Goal: Task Accomplishment & Management: Manage account settings

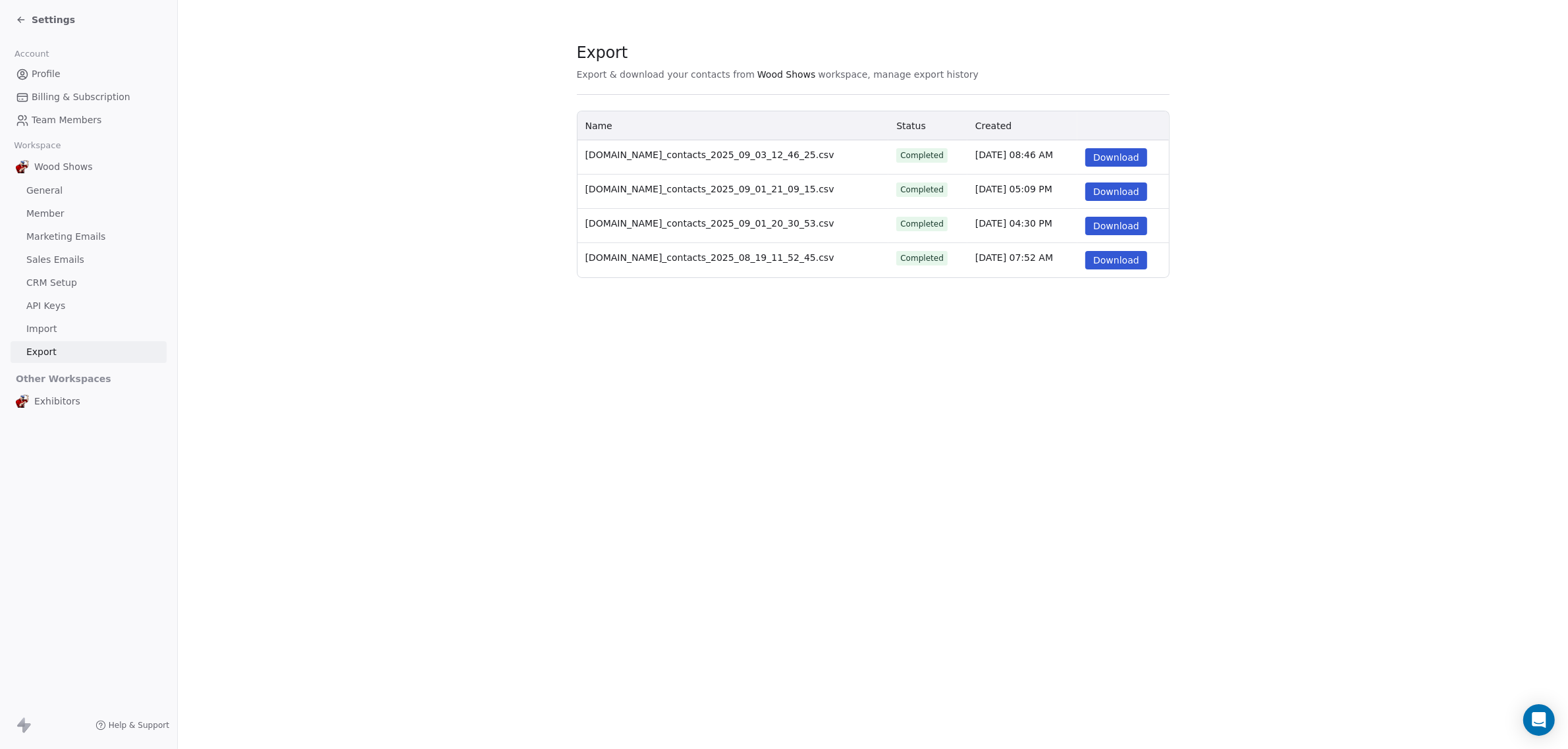
click at [40, 15] on span "Settings" at bounding box center [53, 20] width 43 height 13
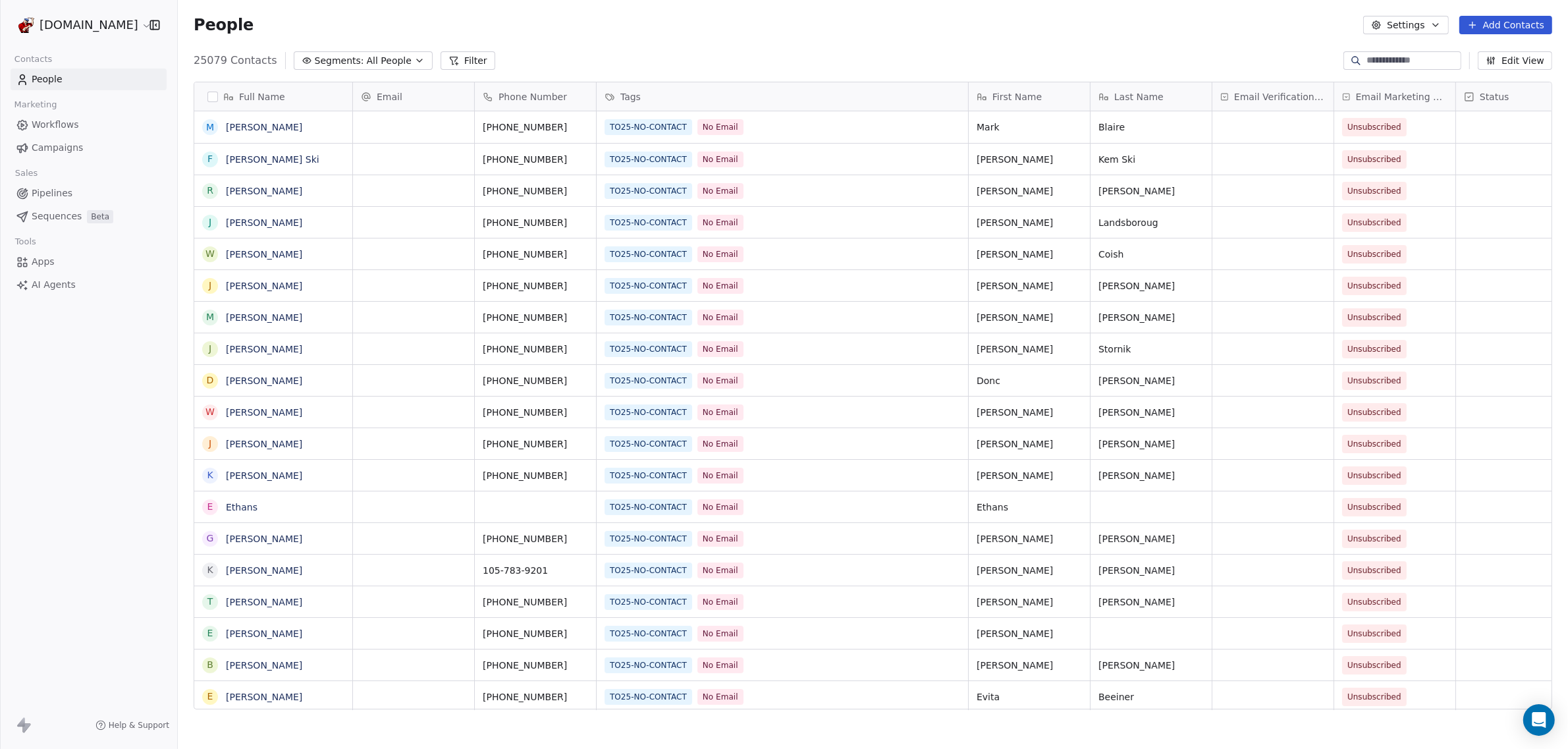
scroll to position [647, 1378]
click at [1289, 97] on span "Email Verification Status" at bounding box center [1280, 97] width 91 height 13
click at [1289, 97] on html "WoodShows.com Contacts People Marketing Workflows Campaigns Sales Pipelines Seq…" at bounding box center [784, 374] width 1568 height 749
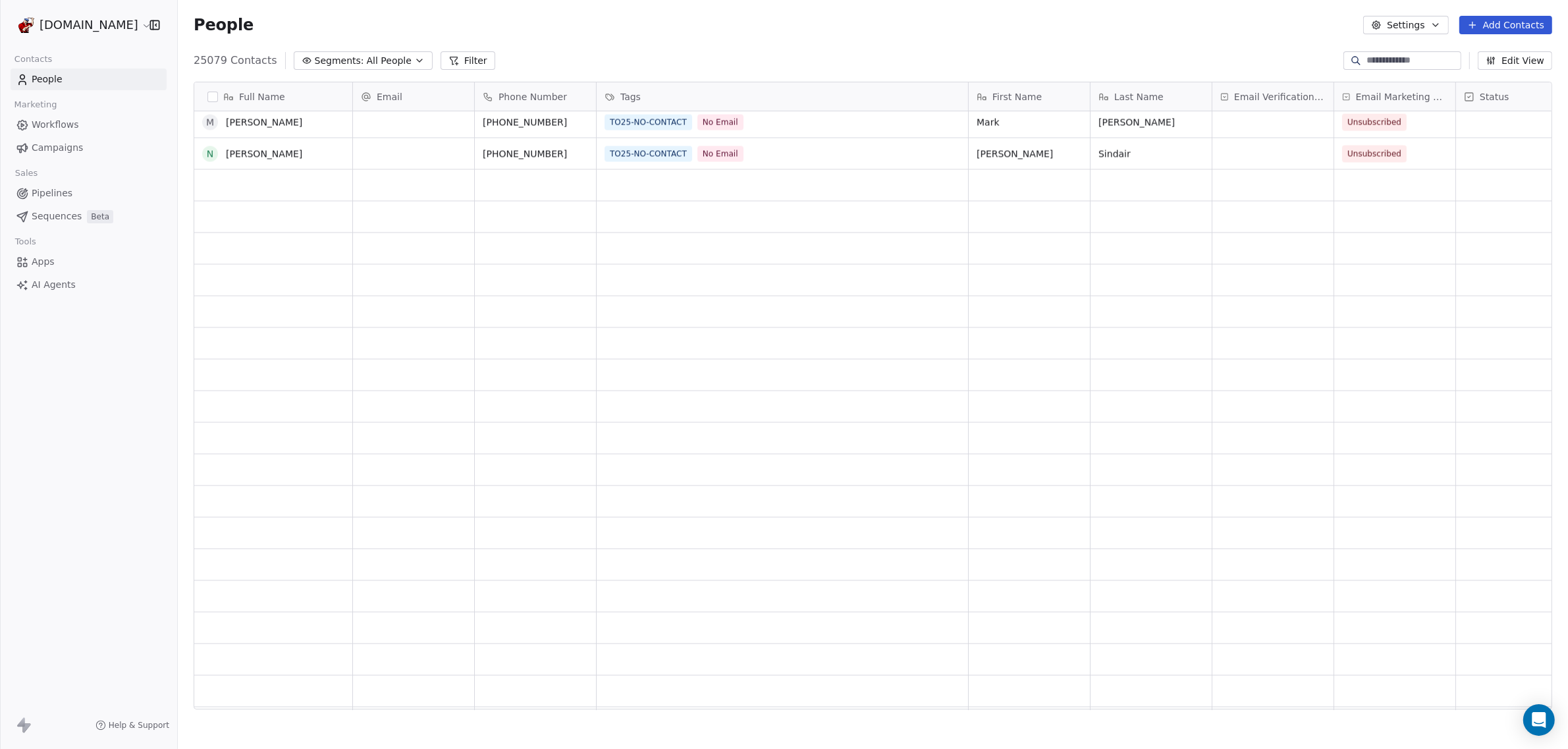
scroll to position [0, 0]
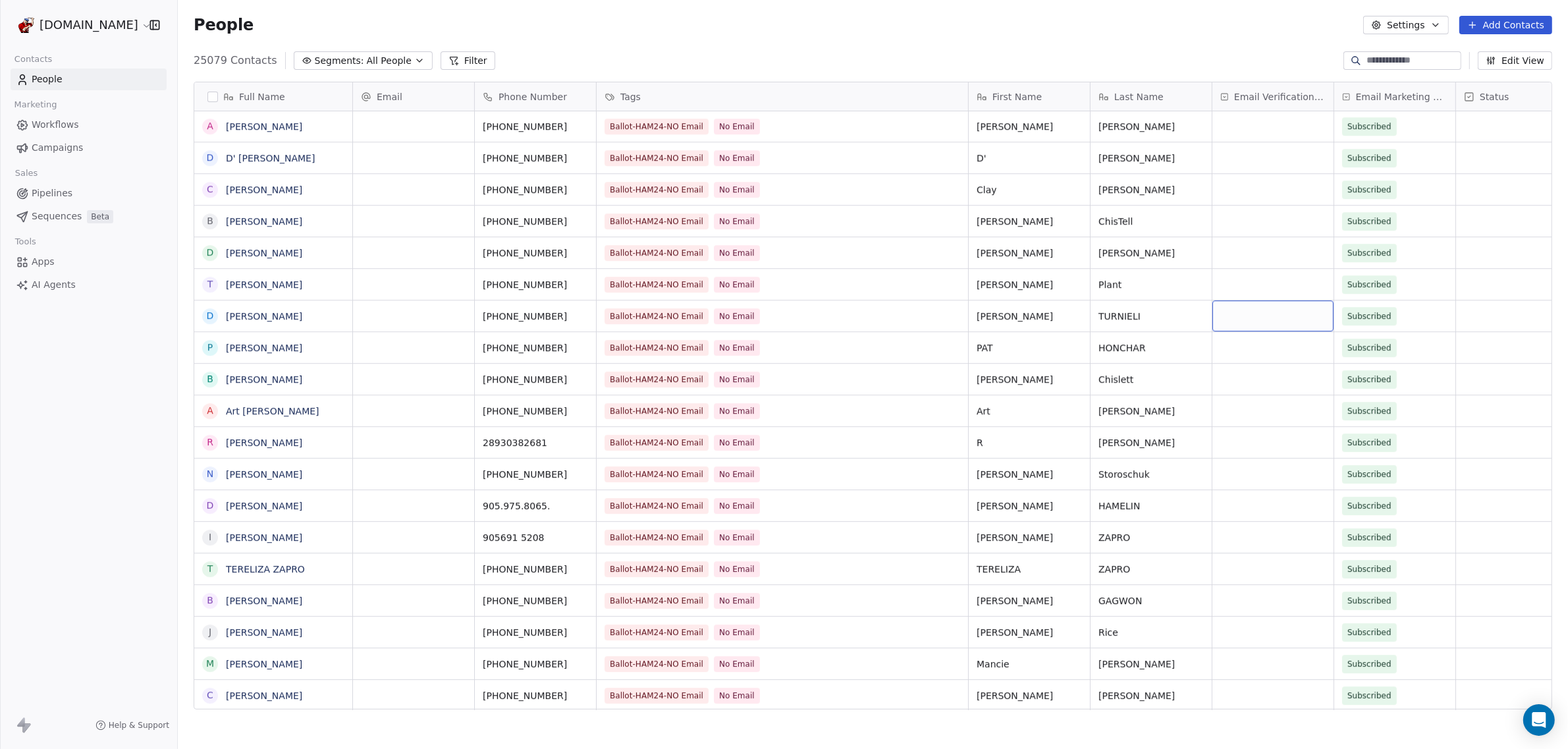
click at [315, 59] on span "Segments:" at bounding box center [339, 61] width 50 height 14
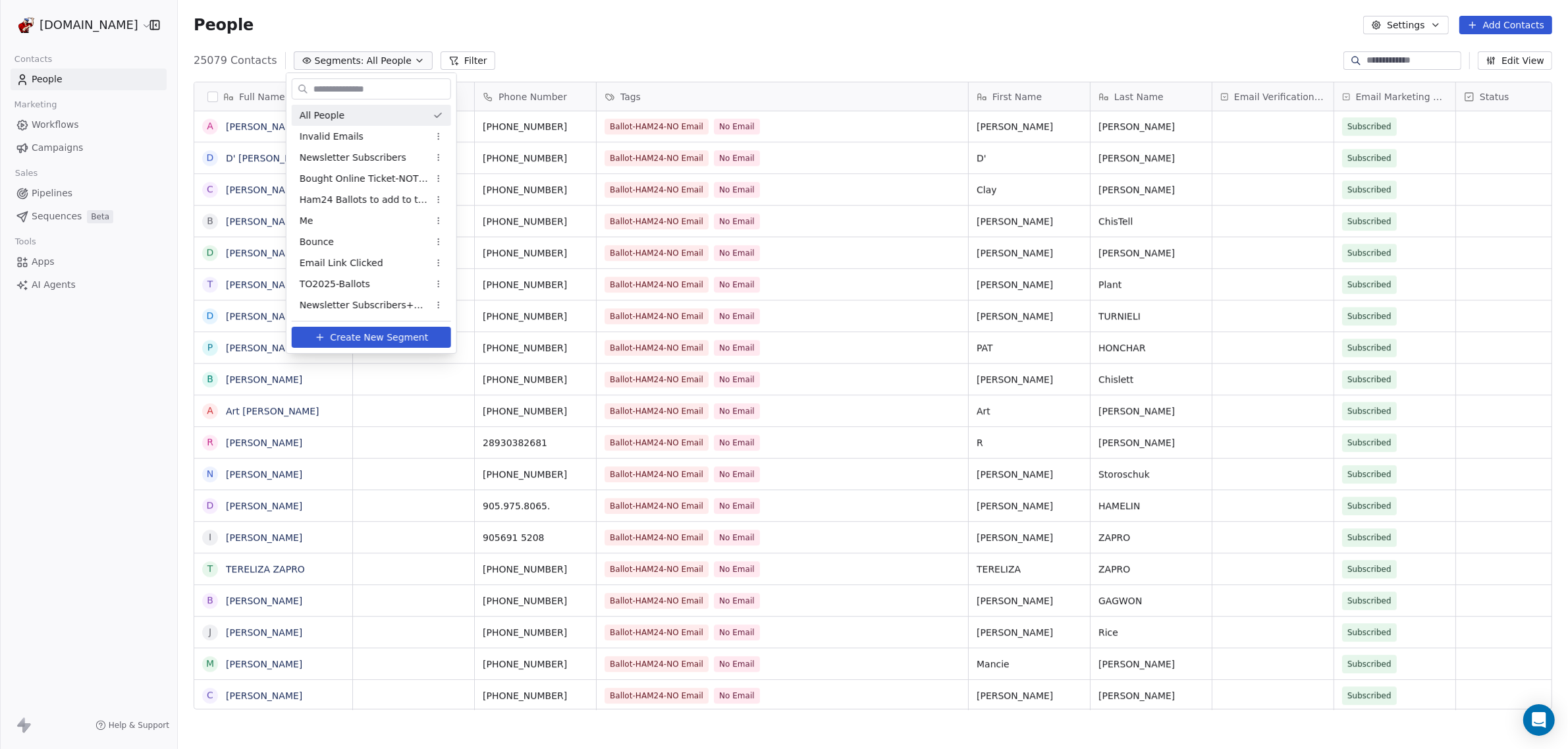
click at [315, 113] on span "All People" at bounding box center [322, 116] width 45 height 14
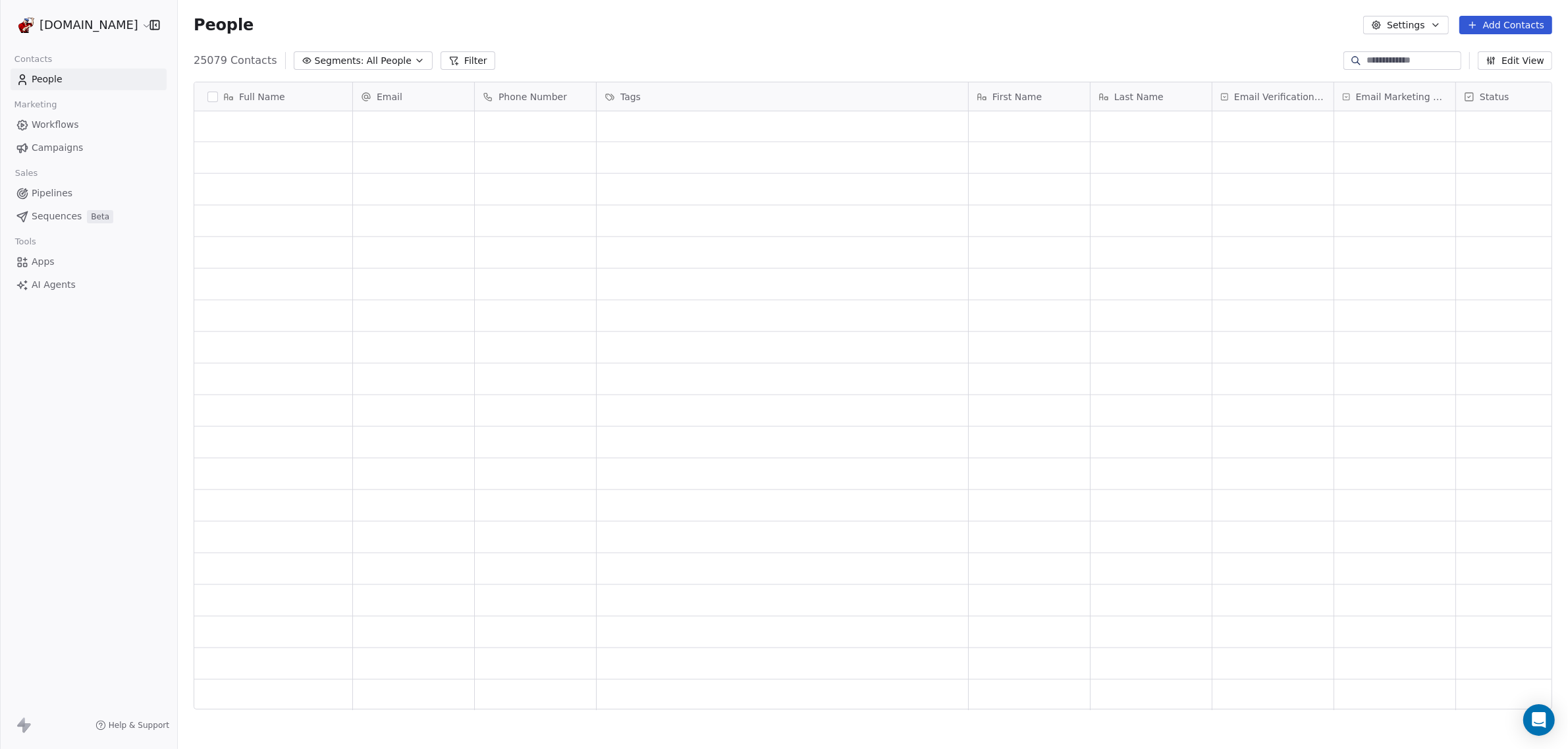
click at [460, 66] on button "Filter" at bounding box center [468, 60] width 54 height 18
click at [83, 51] on button "Add Filter" at bounding box center [88, 54] width 161 height 24
click at [79, 86] on span "Contact properties" at bounding box center [65, 86] width 86 height 14
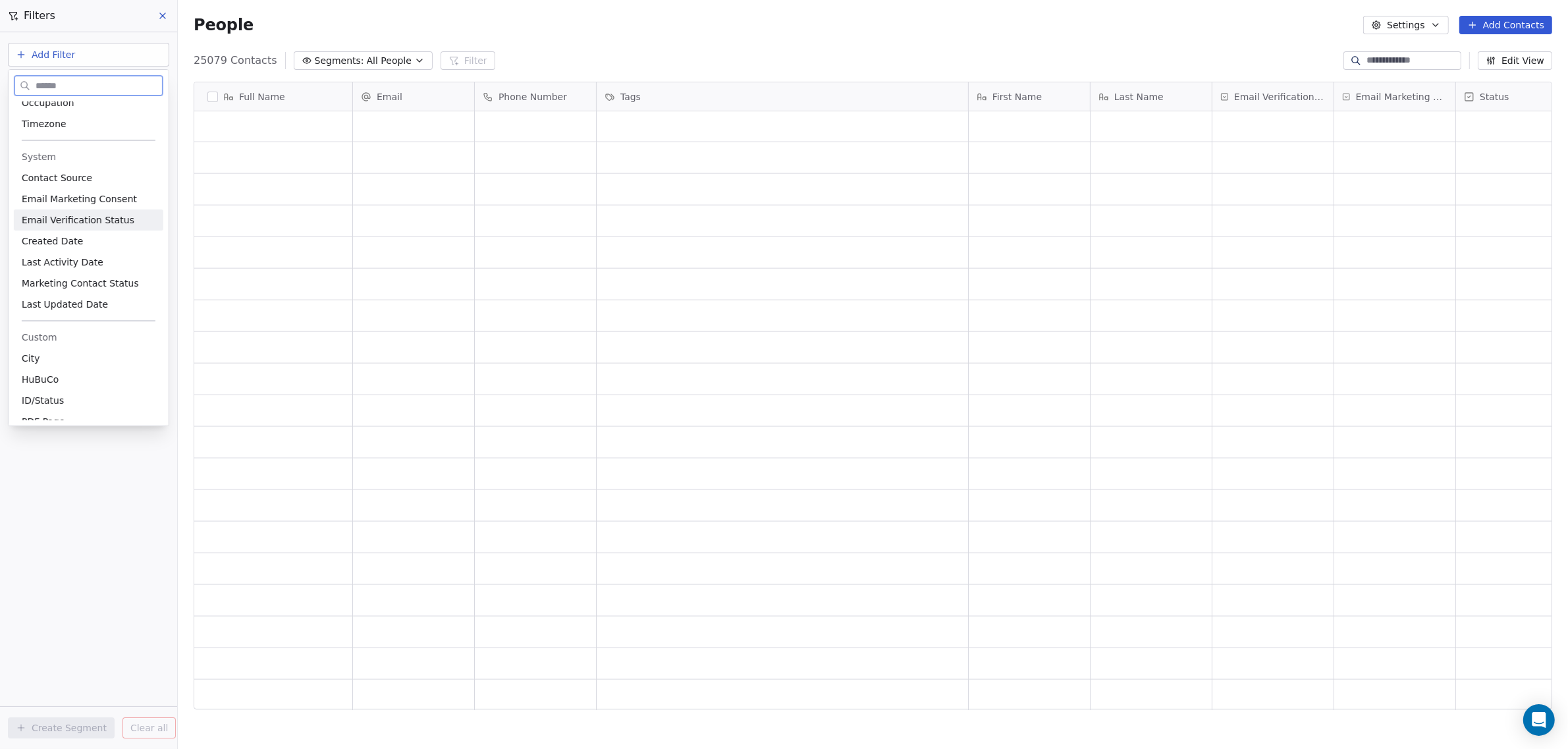
click at [92, 218] on span "Email Verification Status" at bounding box center [78, 220] width 113 height 13
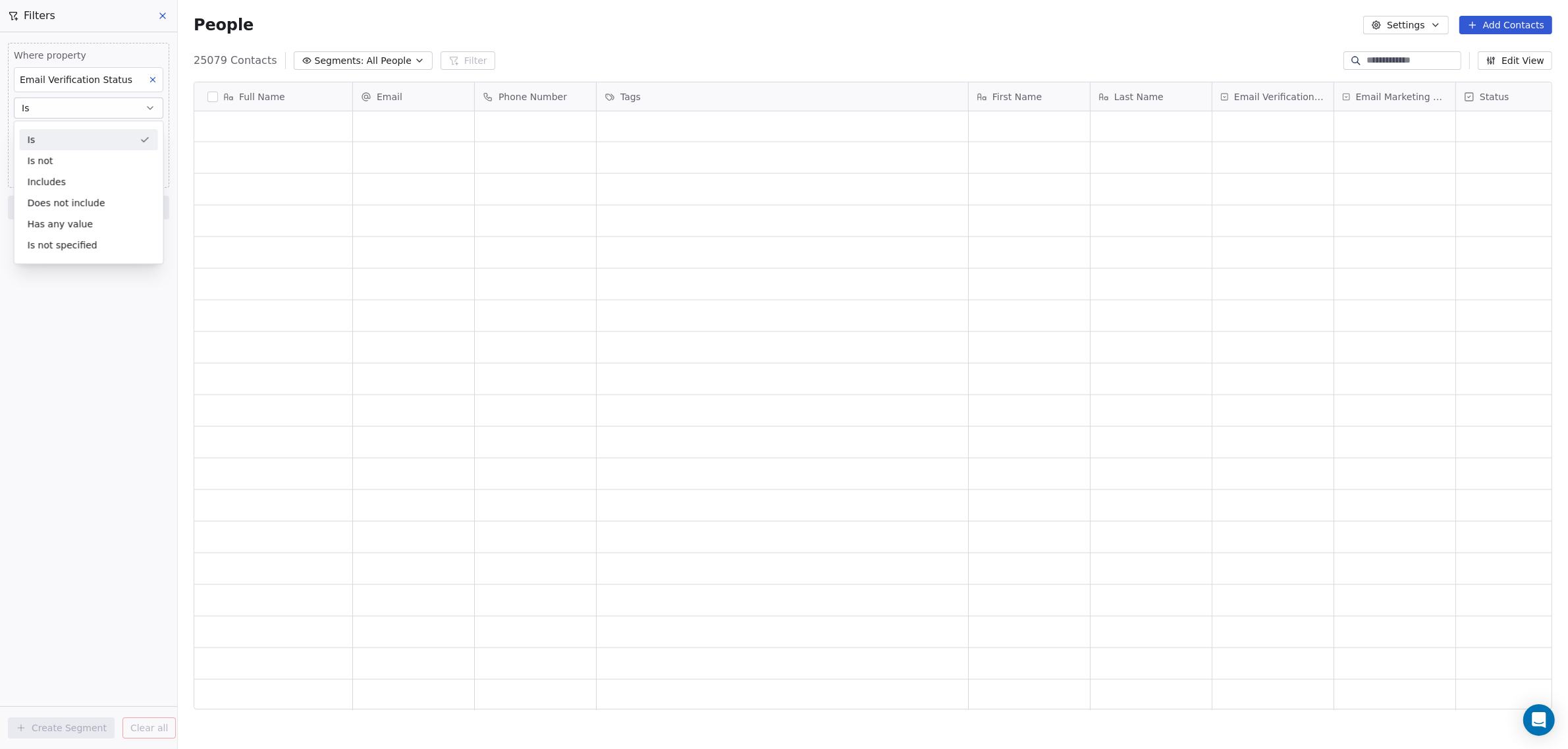
click at [58, 139] on div "Is" at bounding box center [89, 139] width 139 height 21
click at [74, 135] on body "WoodShows.com Contacts People Marketing Workflows Campaigns Sales Pipelines Seq…" at bounding box center [784, 374] width 1568 height 749
click at [1499, 26] on html "WoodShows.com Contacts People Marketing Workflows Campaigns Sales Pipelines Seq…" at bounding box center [784, 374] width 1568 height 749
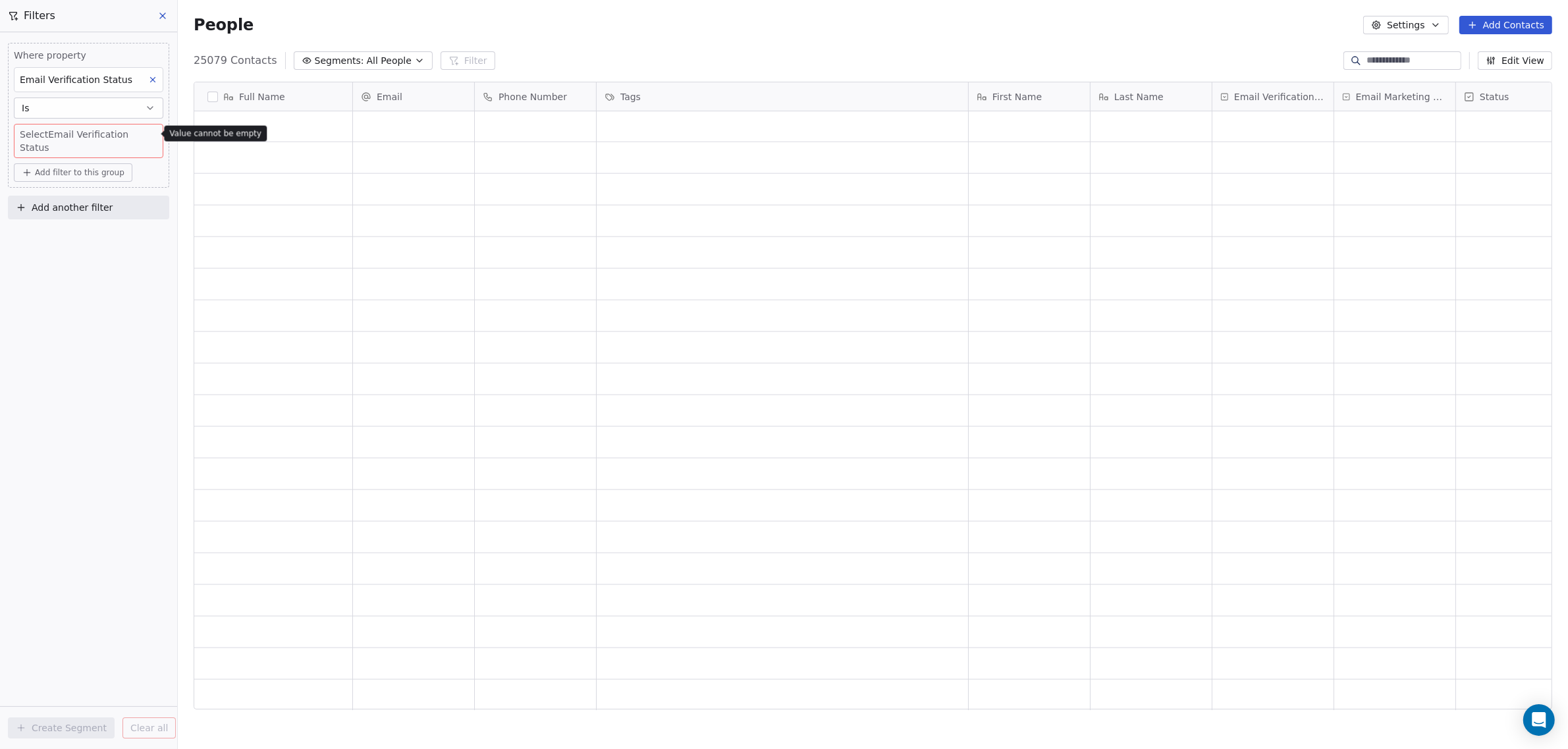
click at [1499, 26] on button "Add Contacts" at bounding box center [1506, 24] width 93 height 18
click at [1485, 78] on span "Import from CSV" at bounding box center [1506, 75] width 76 height 14
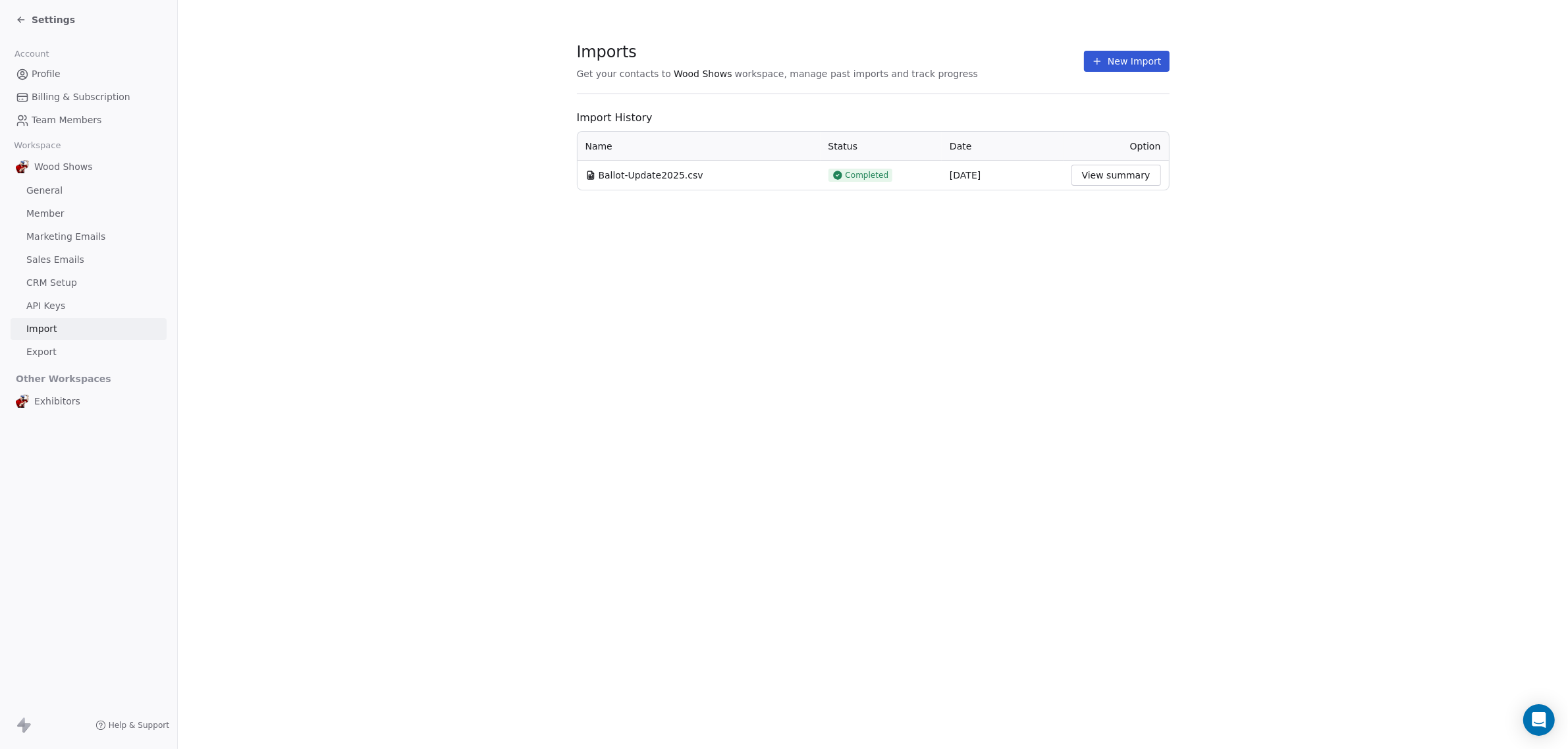
click at [1113, 66] on button "New Import" at bounding box center [1126, 61] width 85 height 21
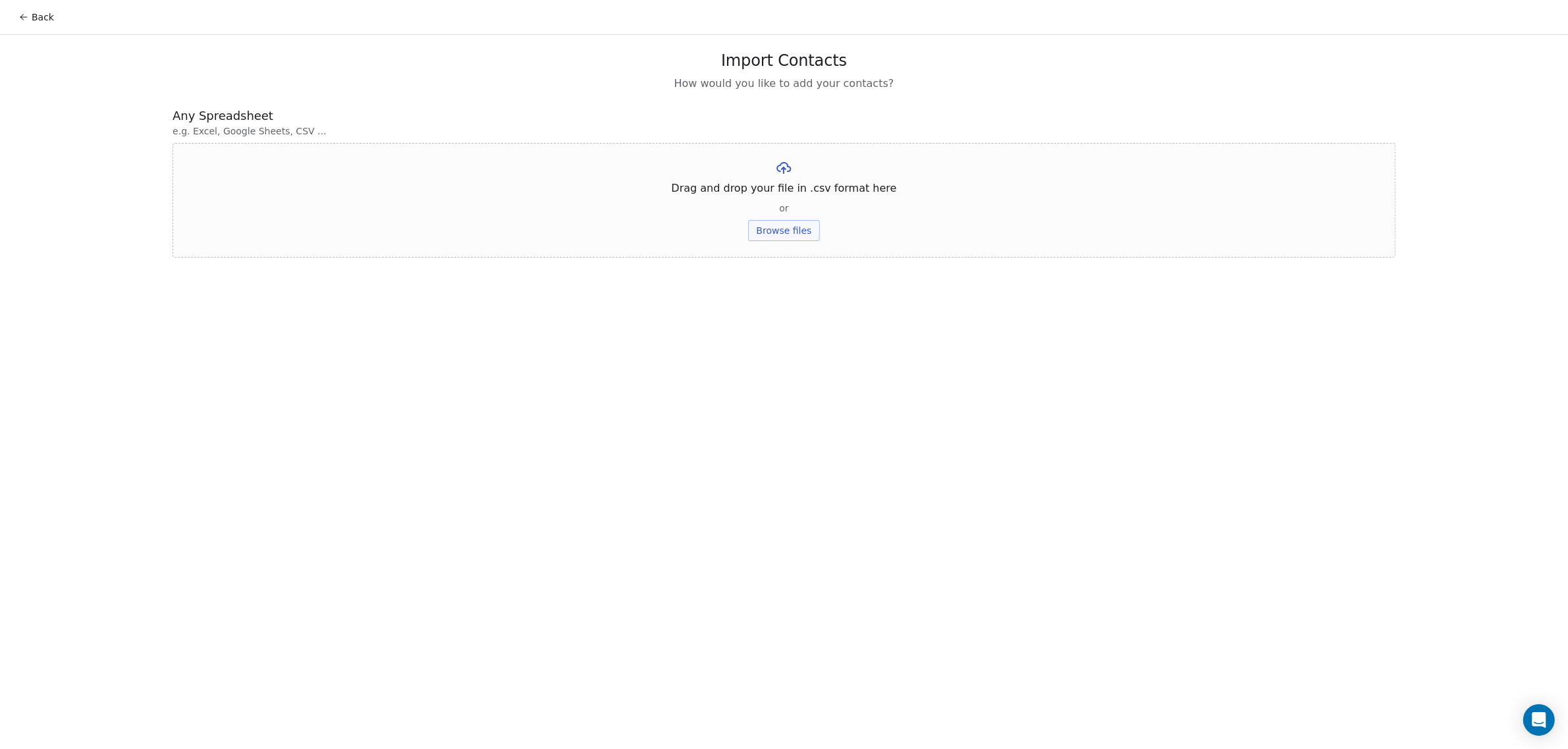
click at [782, 238] on button "Browse files" at bounding box center [783, 230] width 71 height 21
click at [780, 195] on button "Upload" at bounding box center [783, 194] width 48 height 21
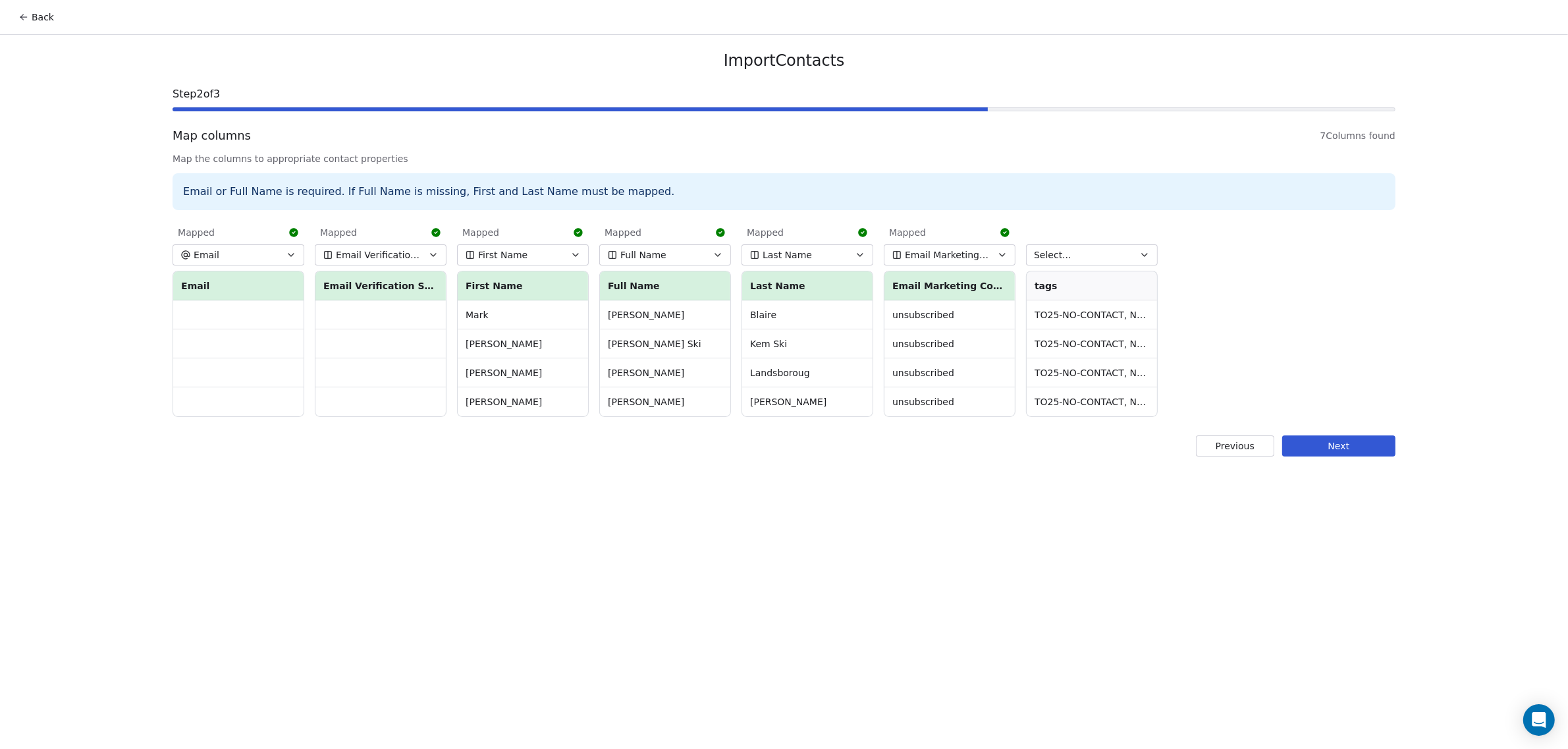
click at [1110, 252] on button "Select..." at bounding box center [1091, 254] width 131 height 21
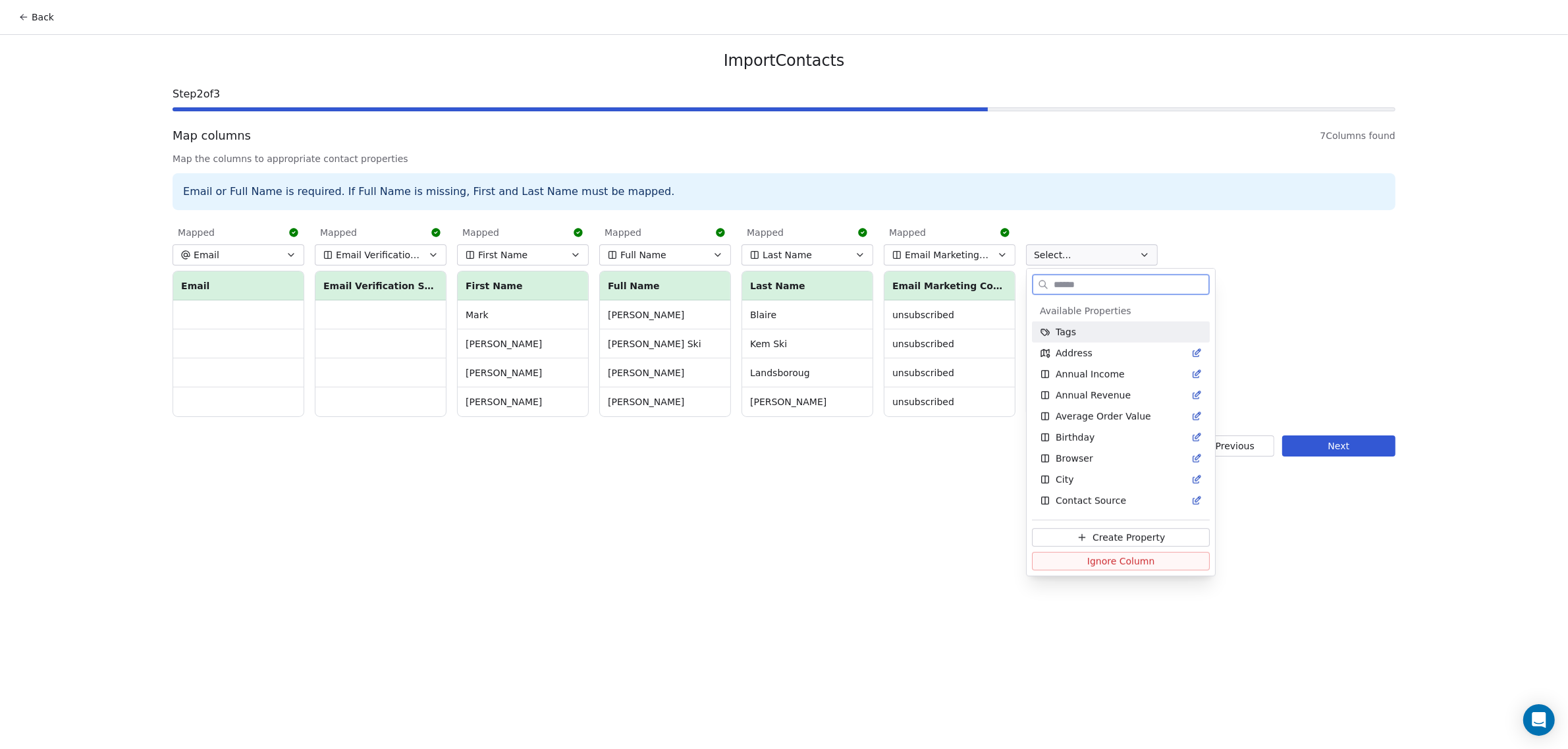
click at [1090, 335] on div "Tags" at bounding box center [1121, 332] width 162 height 13
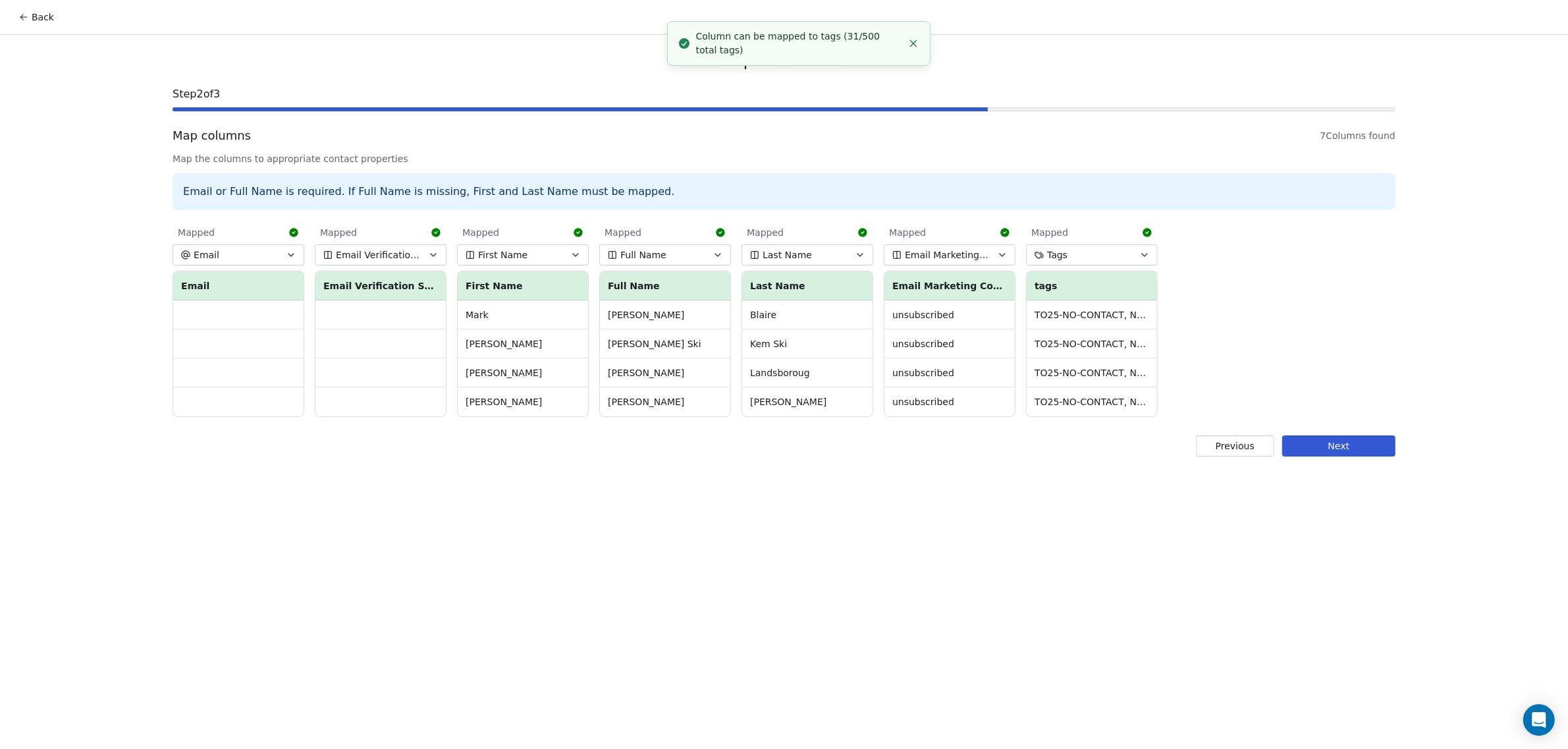
click at [985, 260] on span "Email Marketing Consent" at bounding box center [947, 254] width 86 height 13
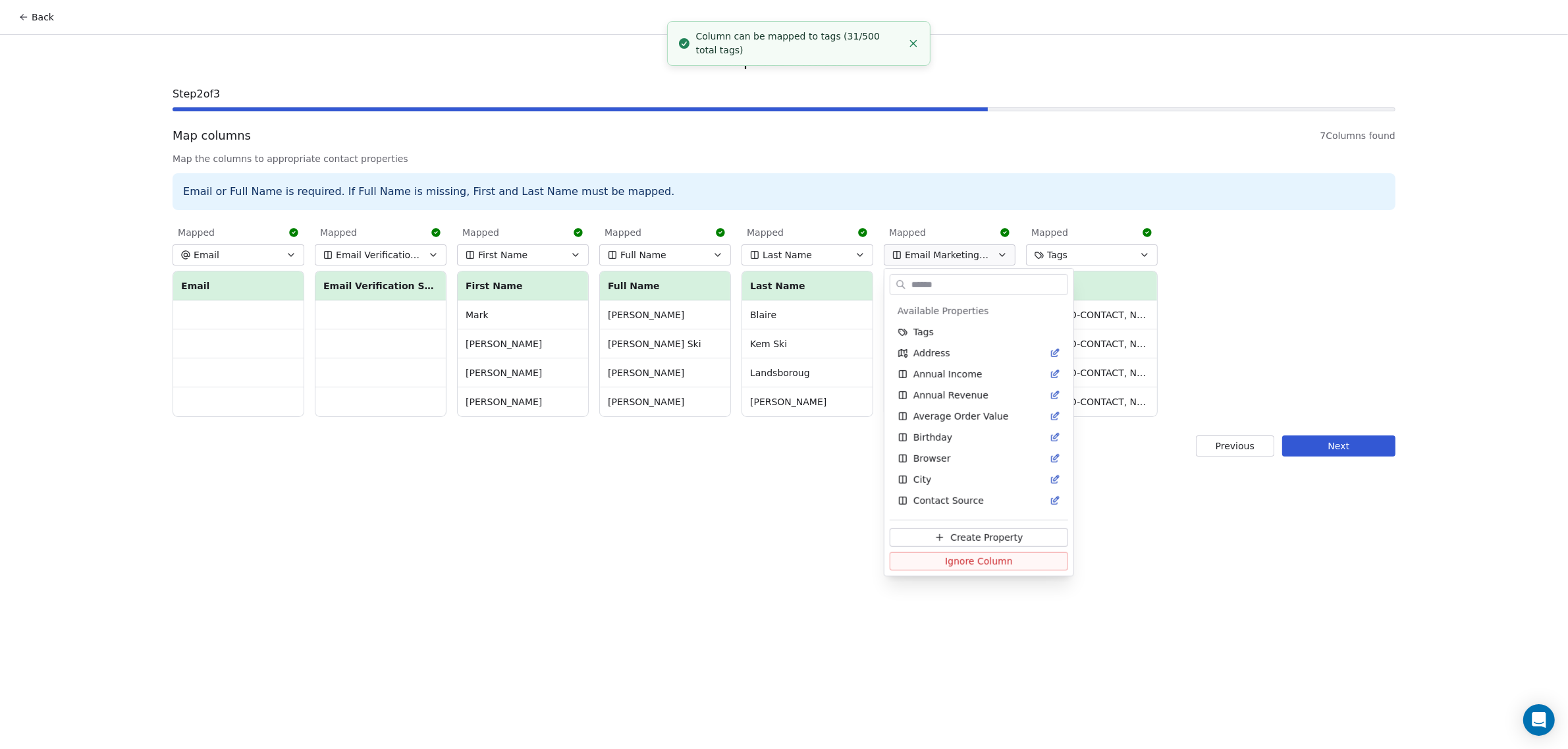
scroll to position [481, 0]
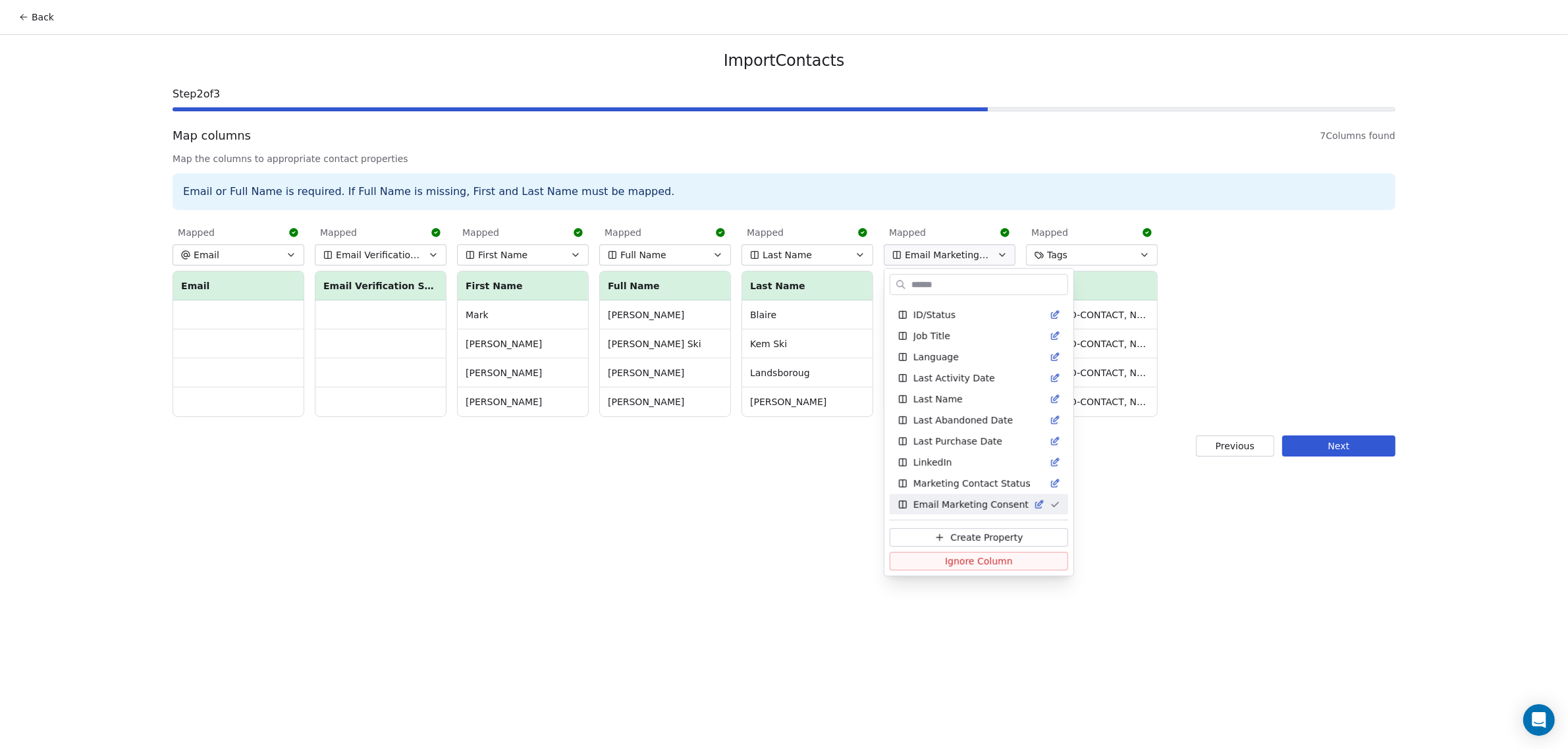
click at [985, 260] on html "Back Import Contacts Step 2 of 3 Map columns 7 Columns found Map the columns to…" at bounding box center [784, 374] width 1568 height 749
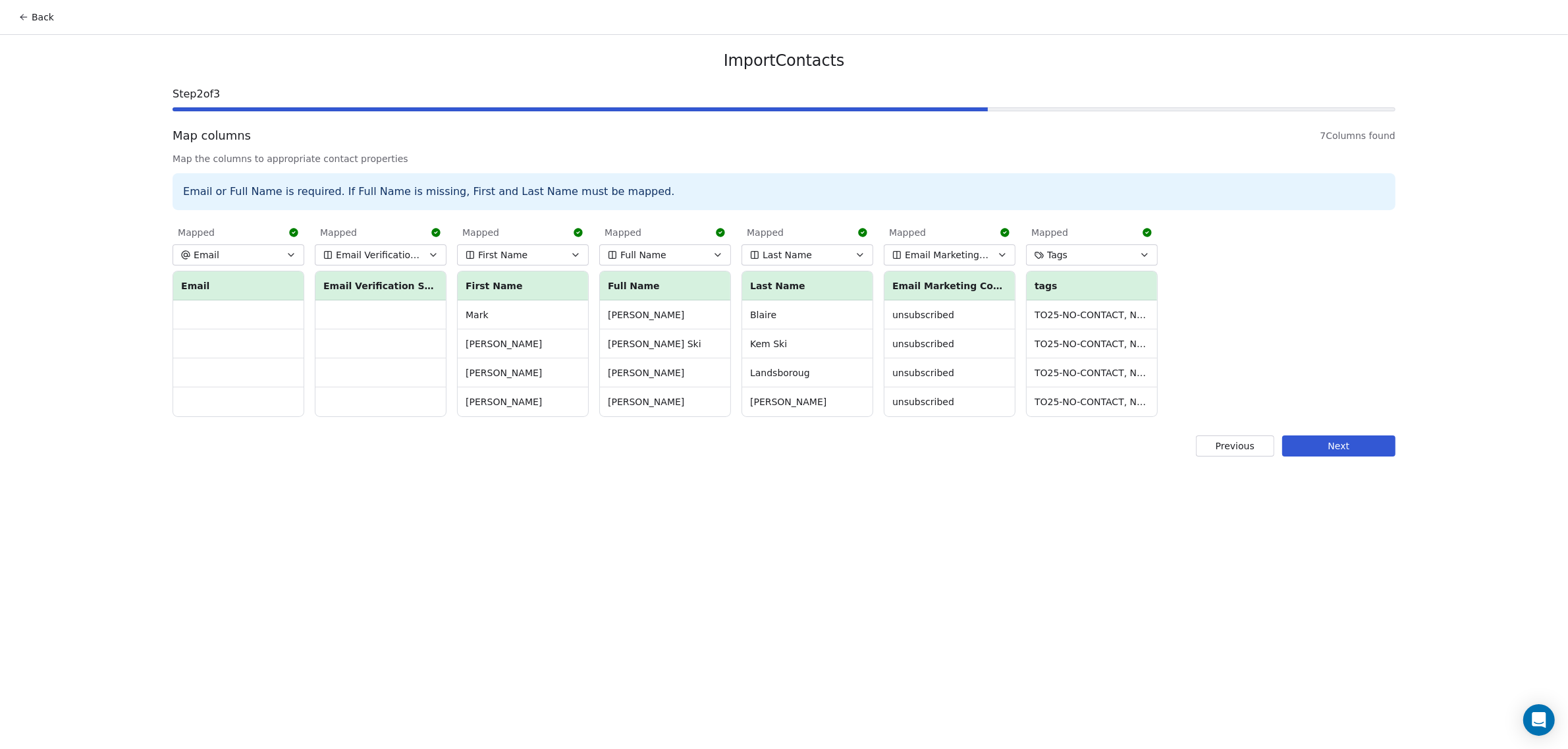
click at [404, 260] on span "Email Verification Status" at bounding box center [379, 254] width 86 height 13
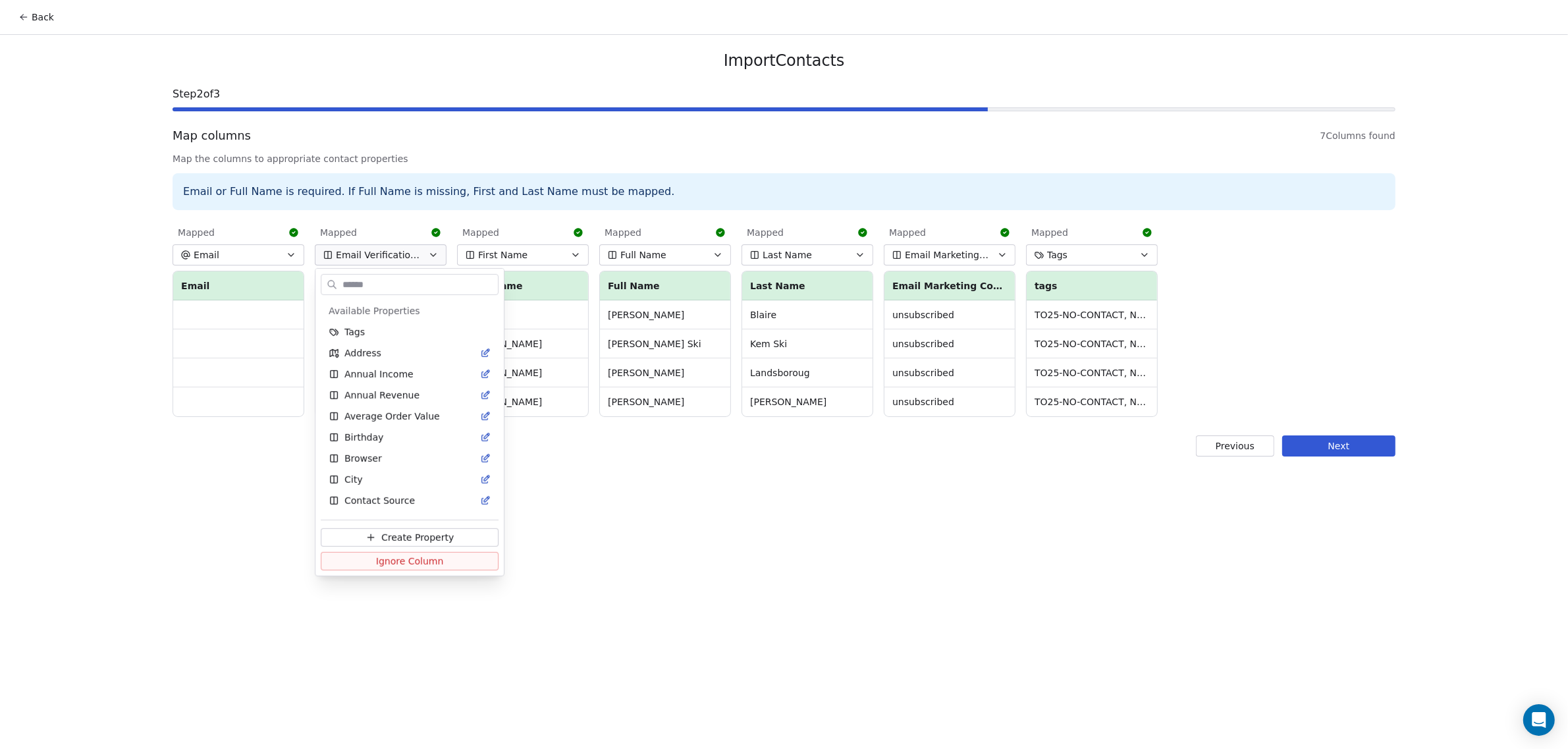
scroll to position [143, 0]
click at [404, 260] on html "Back Import Contacts Step 2 of 3 Map columns 7 Columns found Map the columns to…" at bounding box center [784, 374] width 1568 height 749
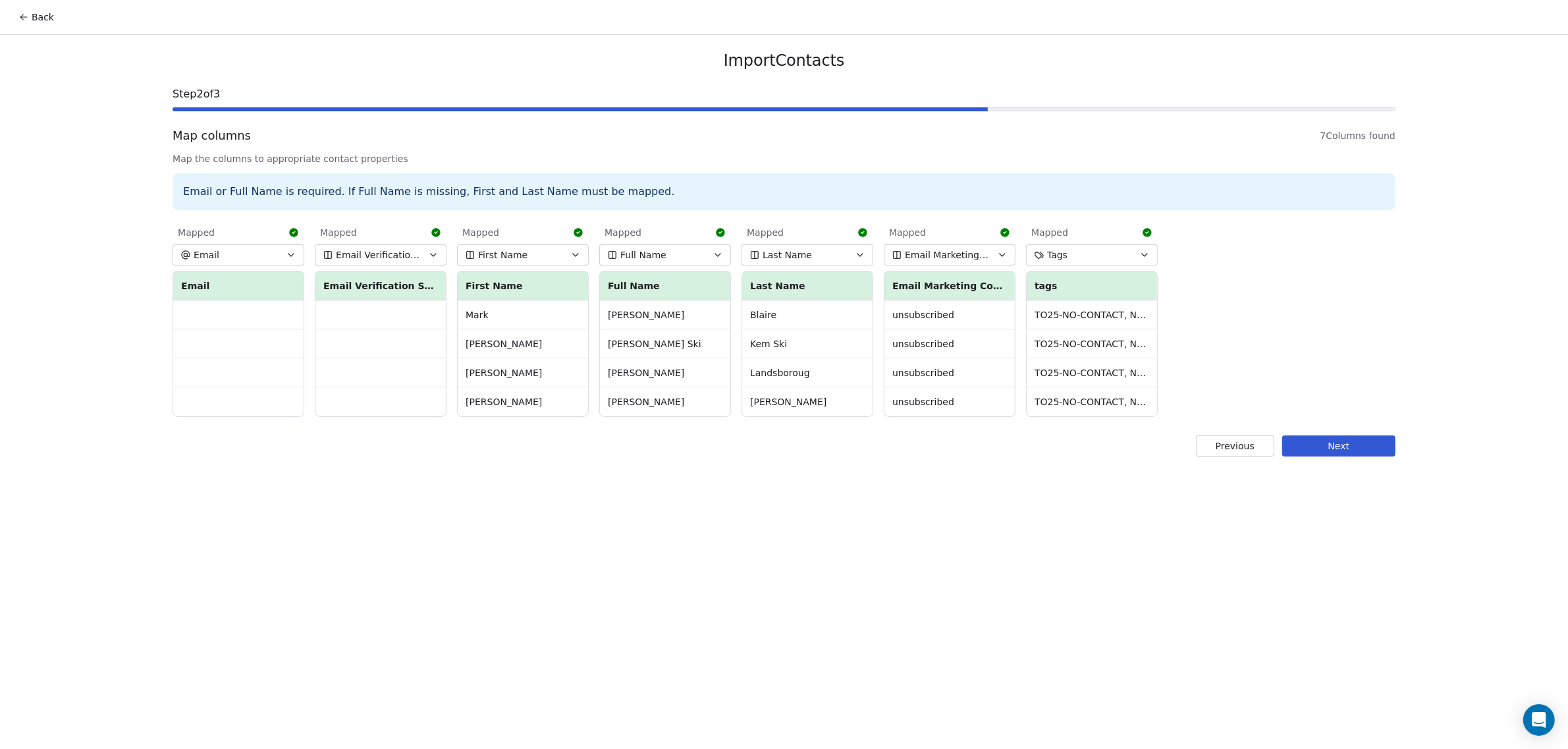
click at [1364, 447] on button "Next" at bounding box center [1339, 446] width 113 height 21
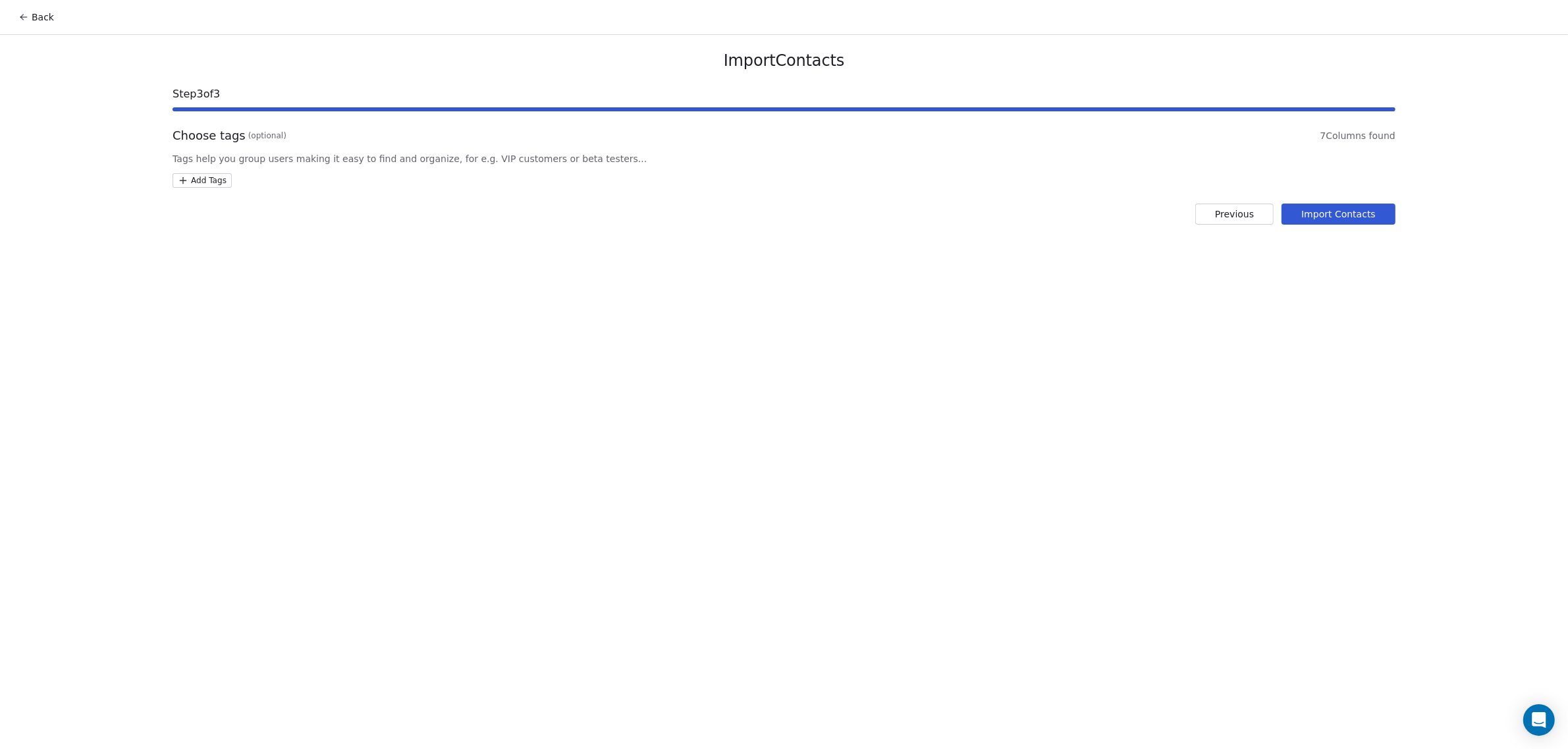
click at [1358, 221] on button "Import Contacts" at bounding box center [1338, 213] width 114 height 21
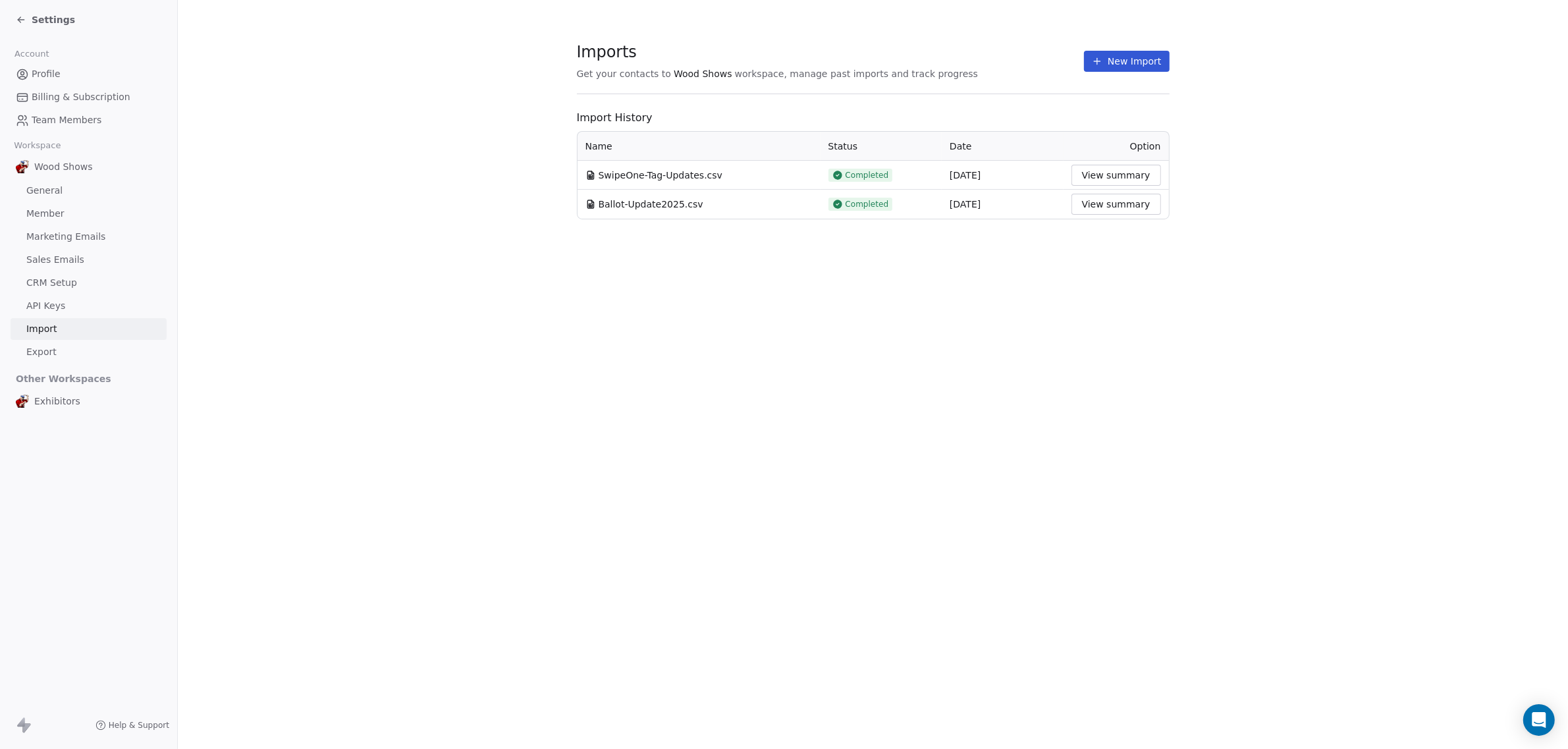
click at [17, 17] on icon at bounding box center [20, 19] width 10 height 10
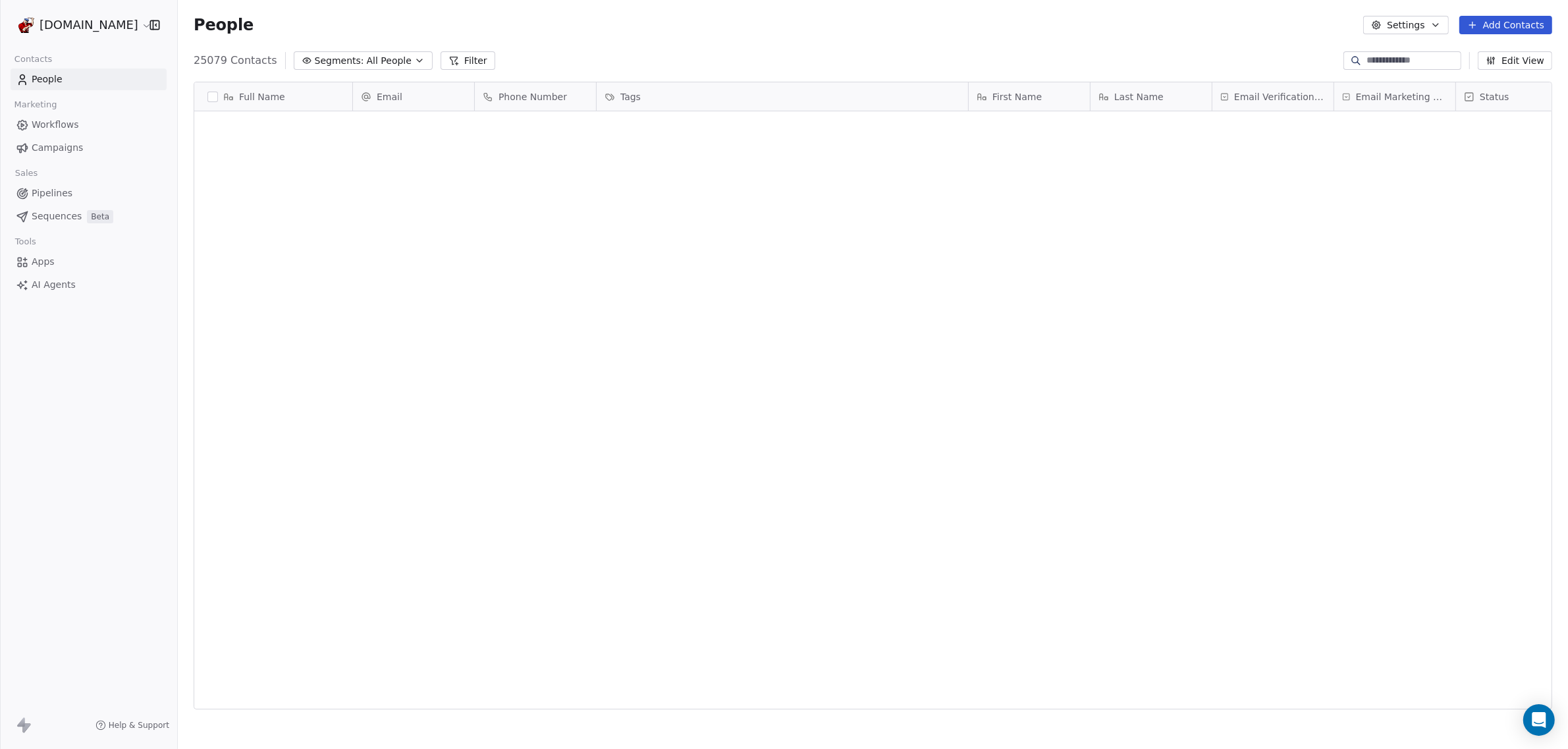
scroll to position [647, 1378]
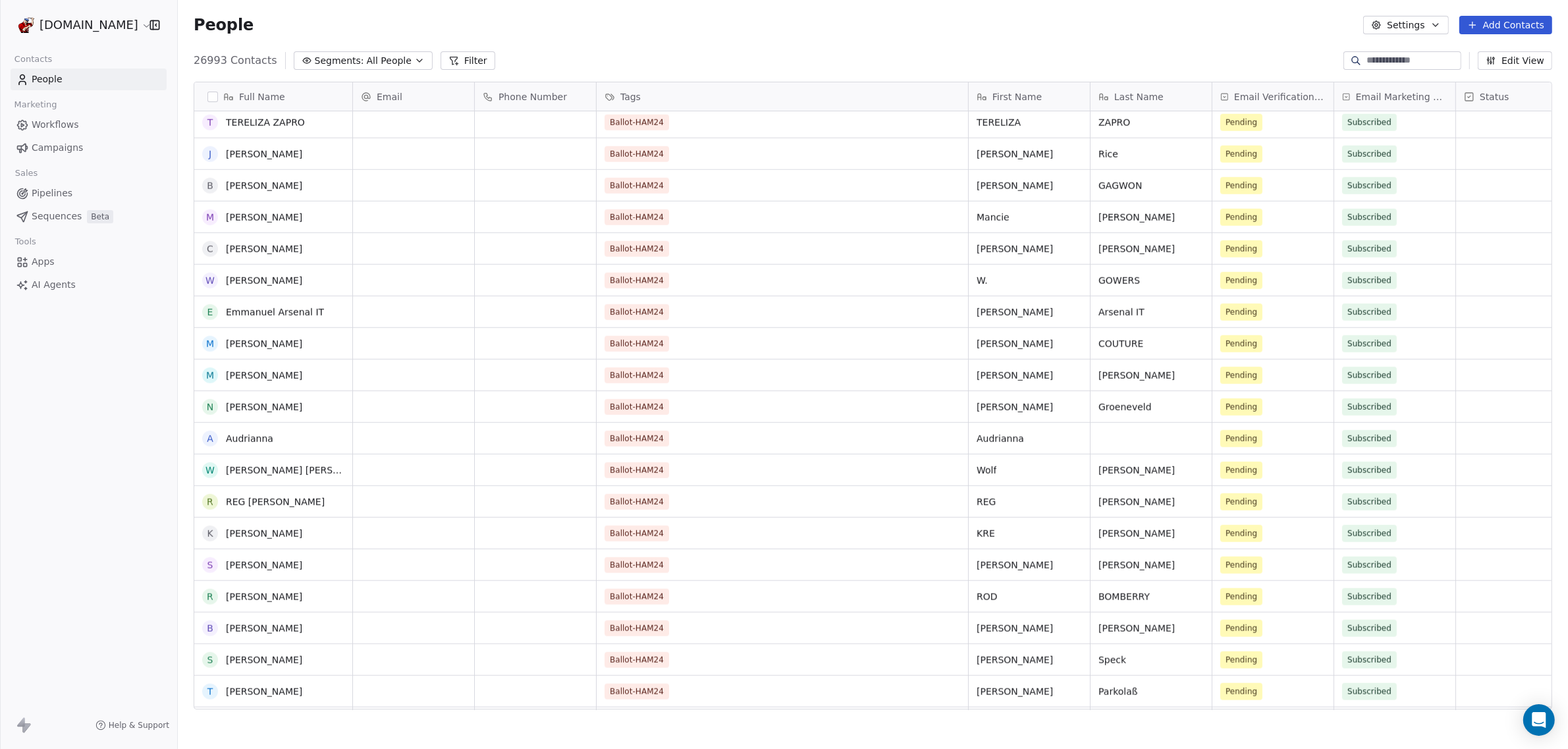
scroll to position [1971, 0]
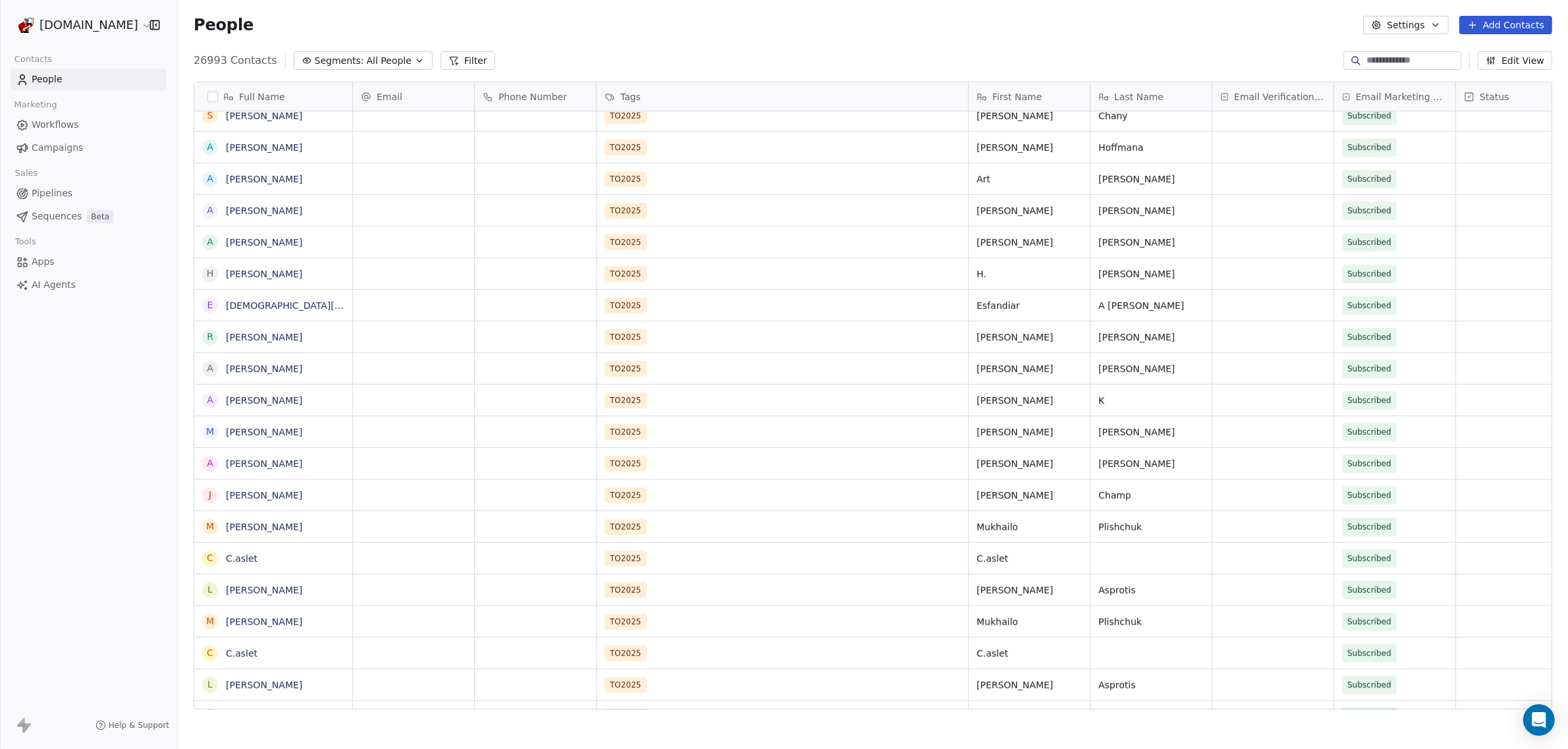
click at [1291, 93] on span "Email Verification Status" at bounding box center [1280, 97] width 91 height 13
click at [1291, 93] on html "[DOMAIN_NAME] Contacts People Marketing Workflows Campaigns Sales Pipelines Seq…" at bounding box center [784, 374] width 1568 height 749
click at [1513, 98] on div "Status" at bounding box center [1515, 97] width 102 height 13
click at [1513, 98] on html "[DOMAIN_NAME] Contacts People Marketing Workflows Campaigns Sales Pipelines Seq…" at bounding box center [784, 374] width 1568 height 749
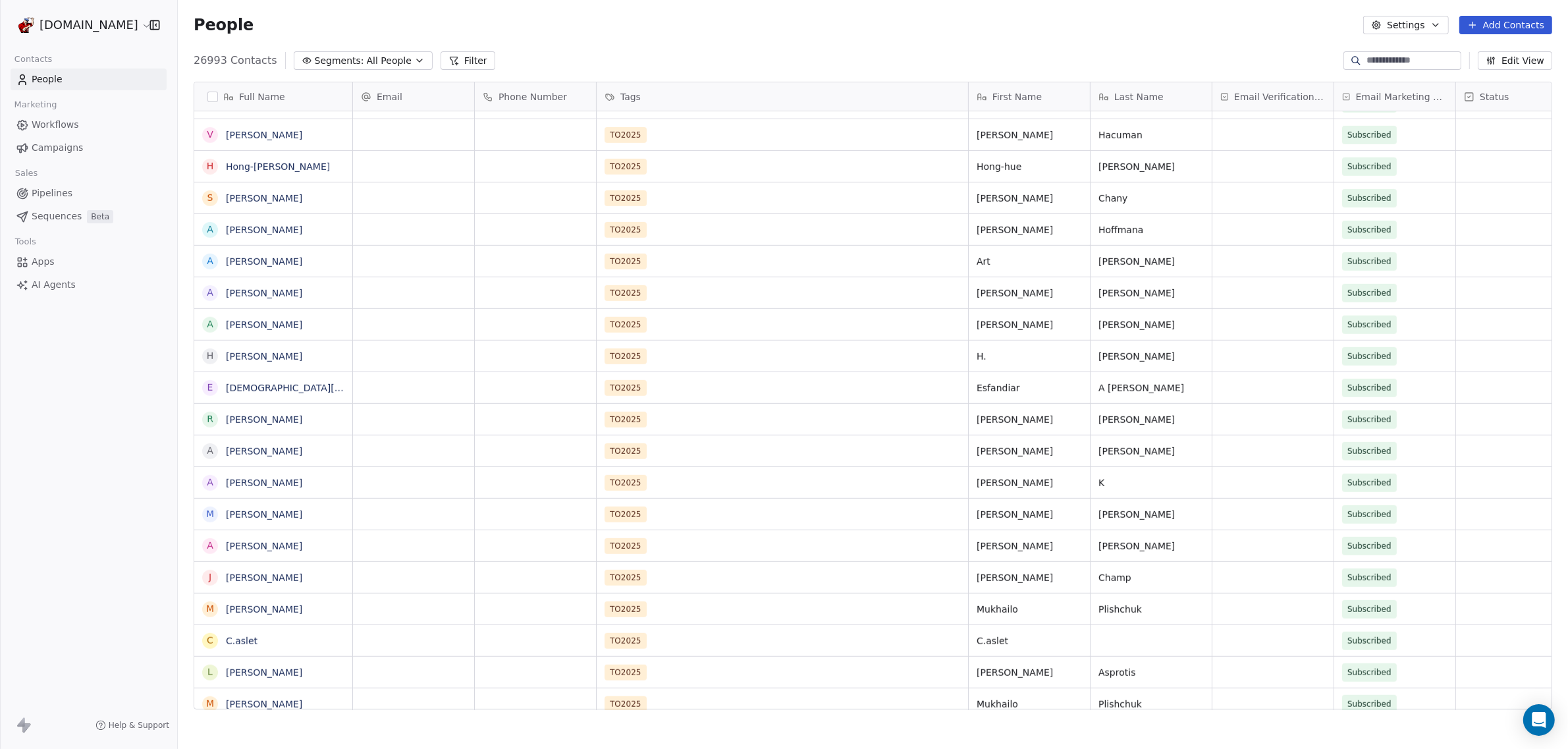
click at [371, 57] on span "All People" at bounding box center [389, 61] width 45 height 14
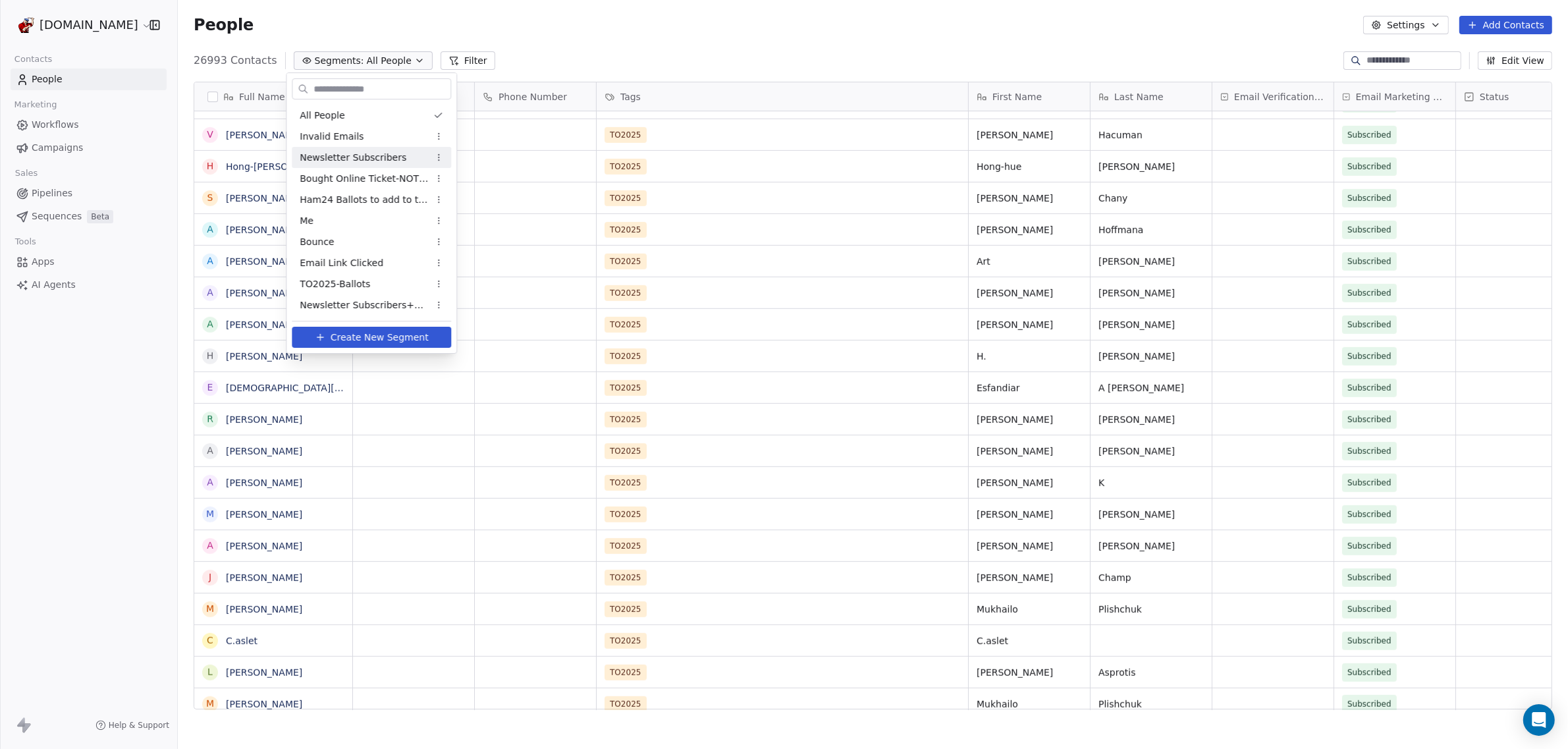
click at [357, 151] on span "Newsletter Subscribers" at bounding box center [353, 158] width 107 height 14
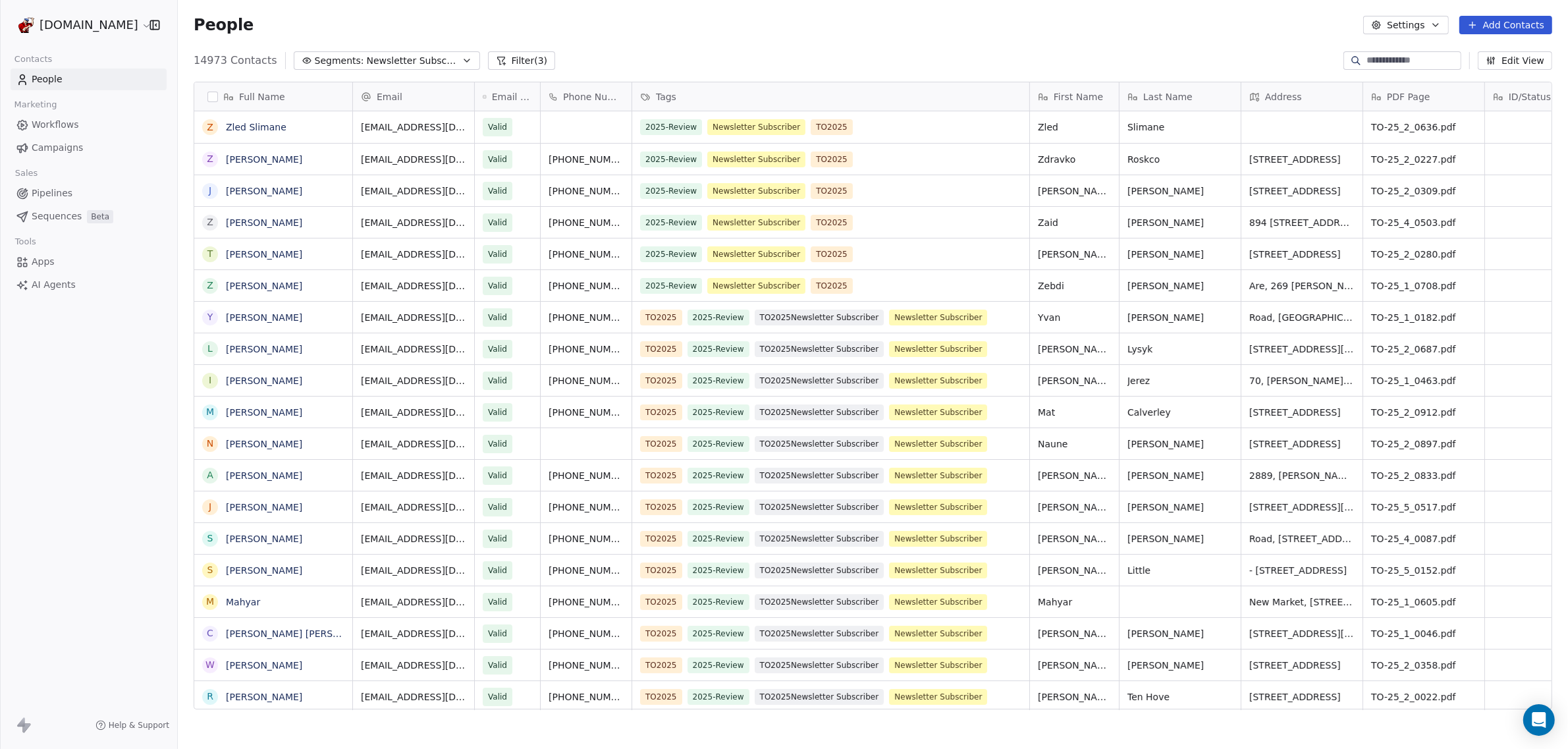
click at [505, 58] on button "Filter (3)" at bounding box center [522, 60] width 68 height 18
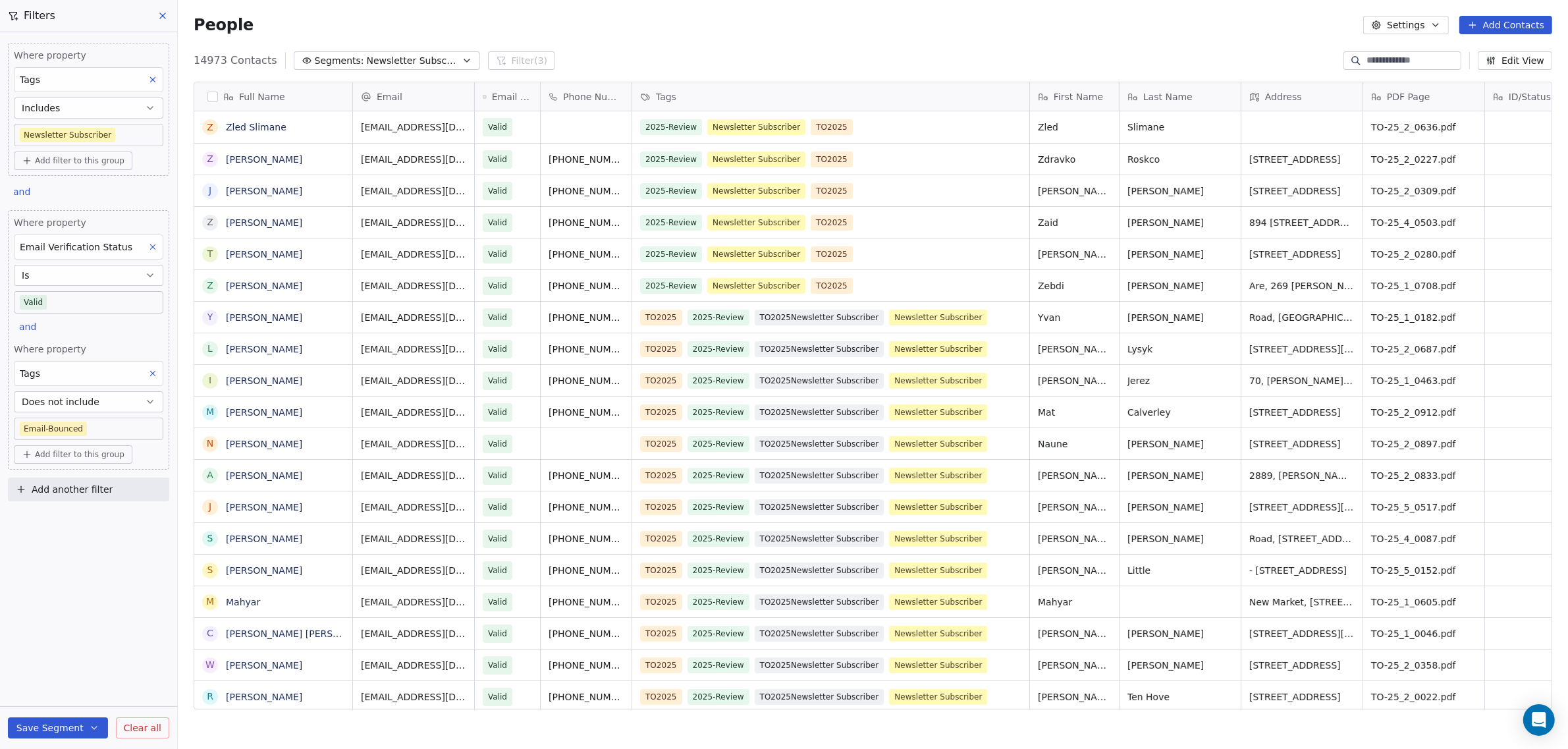
click at [53, 307] on body "[DOMAIN_NAME] Contacts People Marketing Workflows Campaigns Sales Pipelines Seq…" at bounding box center [784, 374] width 1568 height 749
click at [48, 402] on div "Pending" at bounding box center [52, 402] width 31 height 12
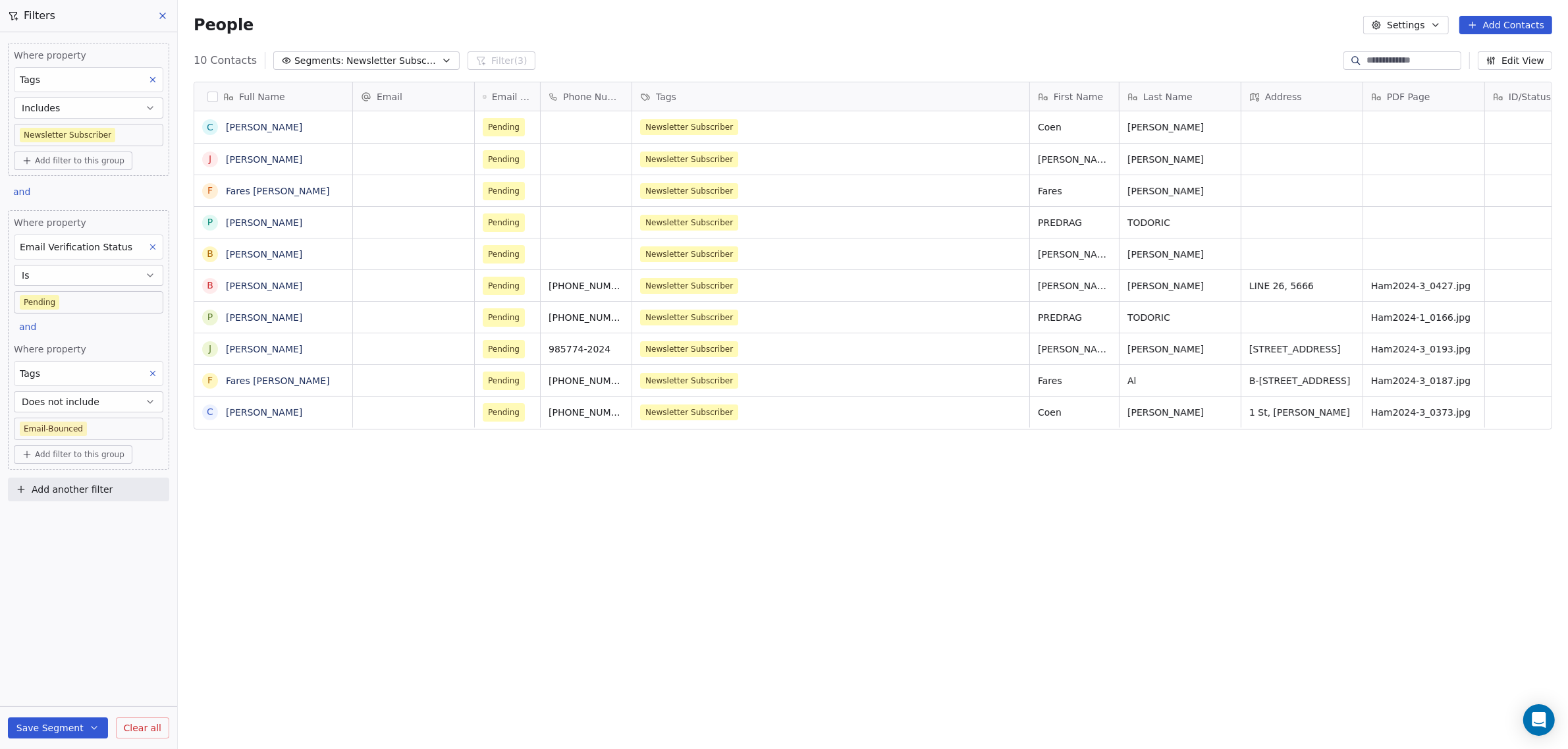
click at [72, 304] on body "[DOMAIN_NAME] Contacts People Marketing Workflows Campaigns Sales Pipelines Seq…" at bounding box center [784, 374] width 1568 height 749
click at [81, 278] on html "[DOMAIN_NAME] Contacts People Marketing Workflows Campaigns Sales Pipelines Seq…" at bounding box center [784, 374] width 1568 height 749
click at [81, 278] on button "Is" at bounding box center [89, 275] width 150 height 21
click at [75, 351] on div "Includes" at bounding box center [89, 347] width 139 height 21
click at [81, 294] on body "[DOMAIN_NAME] Contacts People Marketing Workflows Campaigns Sales Pipelines Seq…" at bounding box center [784, 374] width 1568 height 749
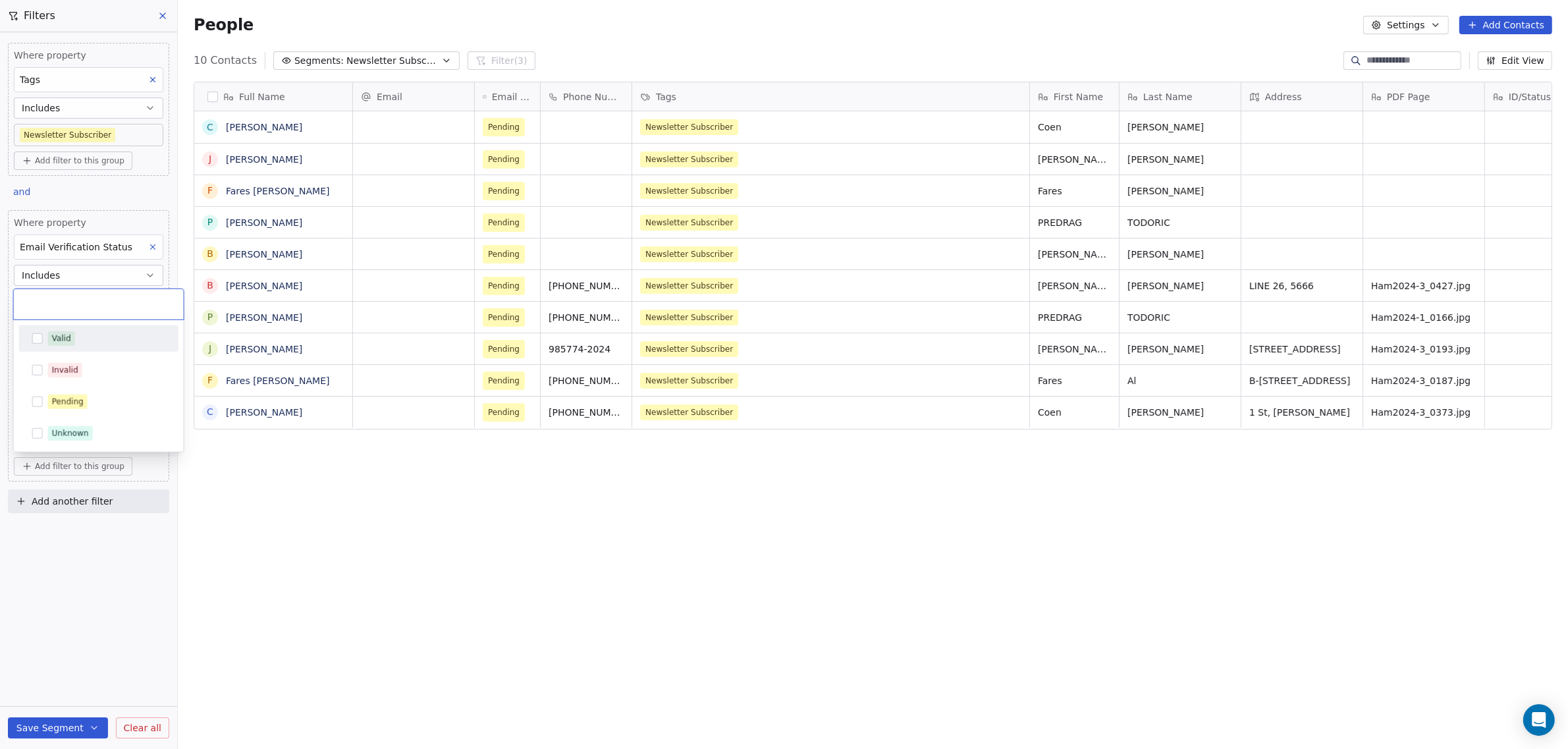
click at [39, 336] on button "Suggestions" at bounding box center [37, 338] width 10 height 10
click at [42, 402] on button "Suggestions" at bounding box center [37, 402] width 10 height 10
click at [36, 429] on button "Suggestions" at bounding box center [37, 433] width 10 height 10
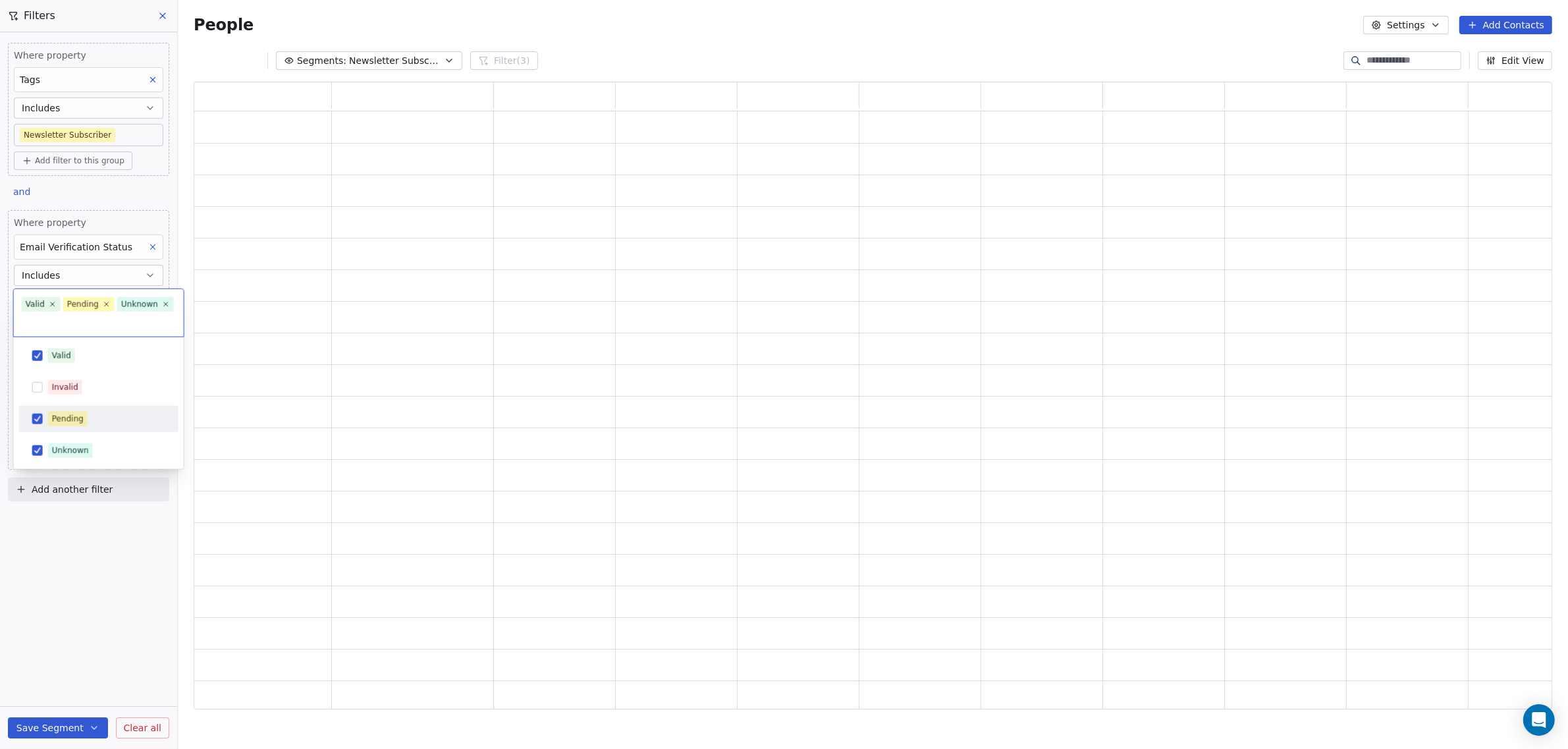
click at [254, 462] on html "[DOMAIN_NAME] Contacts People Marketing Workflows Campaigns Sales Pipelines Seq…" at bounding box center [784, 374] width 1568 height 749
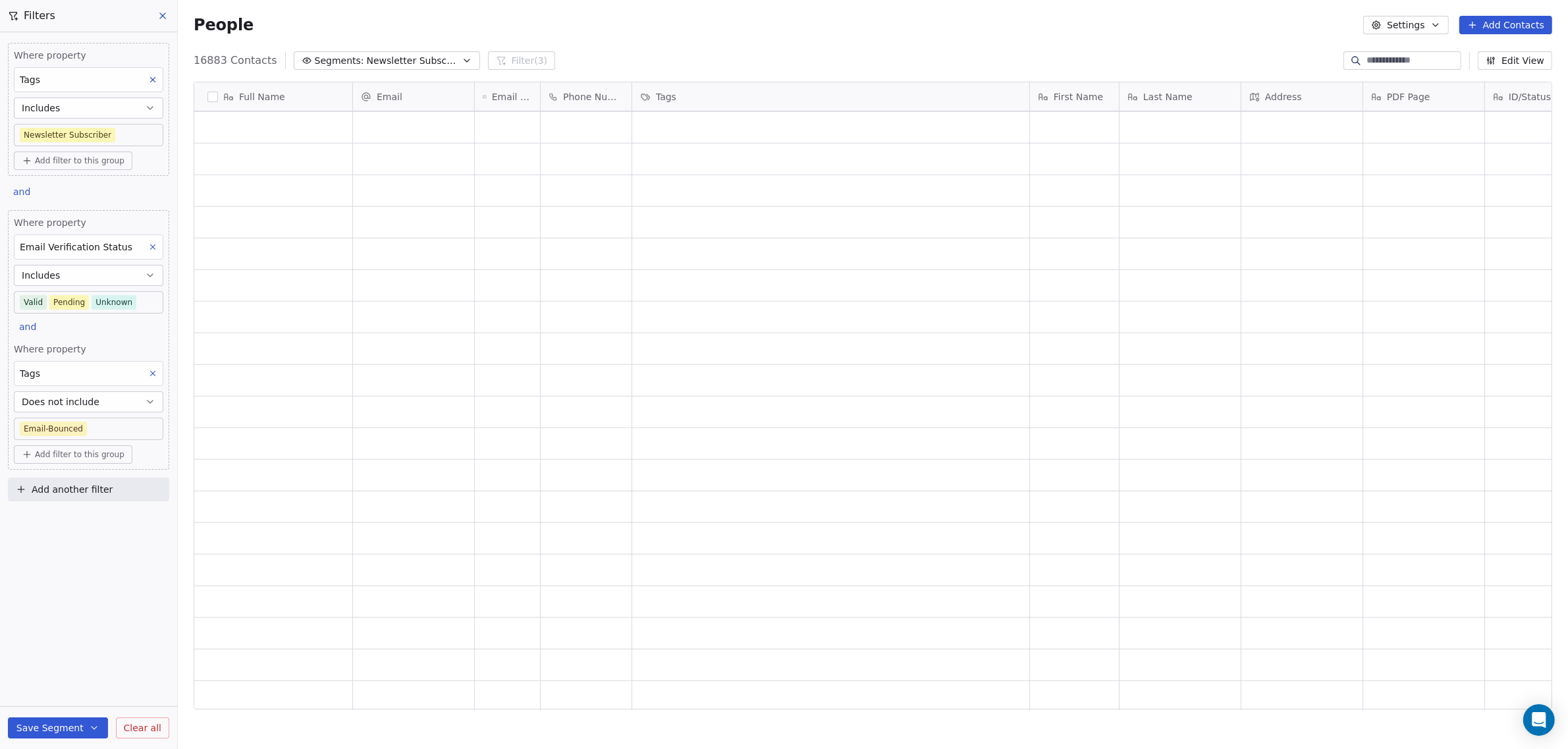
scroll to position [1647, 0]
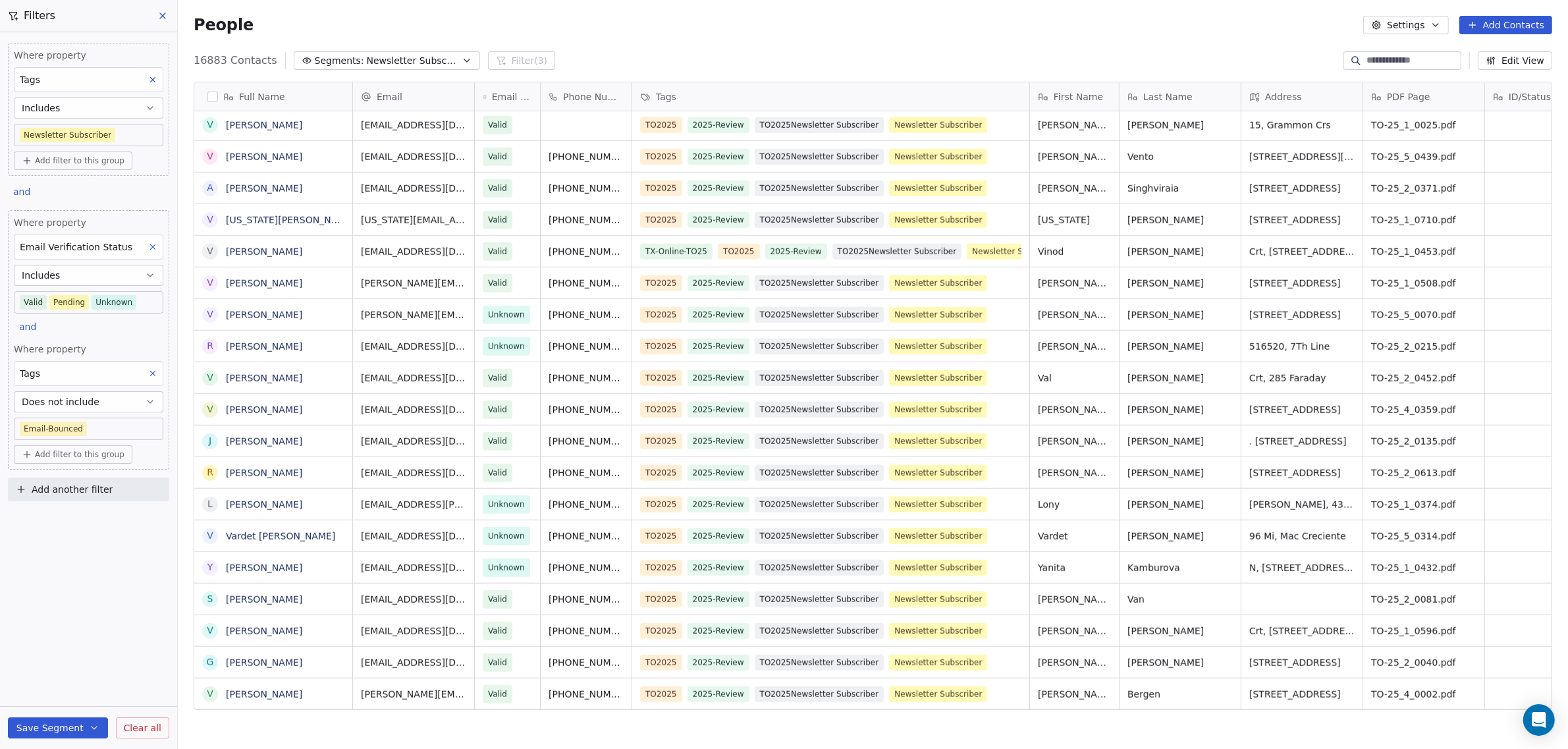
click at [61, 454] on span "Add filter to this group" at bounding box center [80, 454] width 90 height 10
click at [61, 454] on html "[DOMAIN_NAME] Contacts People Marketing Workflows Campaigns Sales Pipelines Seq…" at bounding box center [784, 374] width 1568 height 749
click at [94, 425] on body "[DOMAIN_NAME] Contacts People Marketing Workflows Campaigns Sales Pipelines Seq…" at bounding box center [784, 374] width 1568 height 749
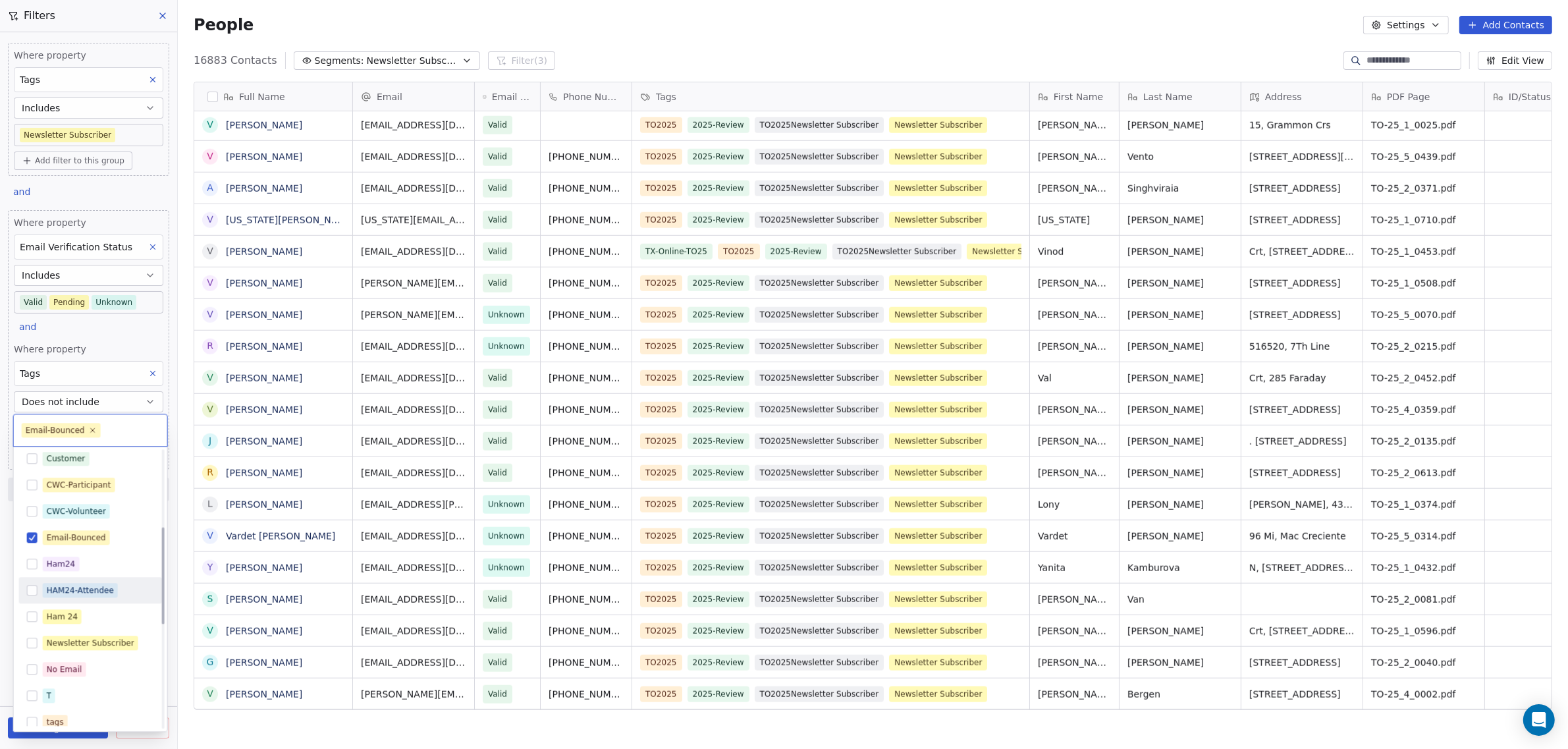
scroll to position [247, 0]
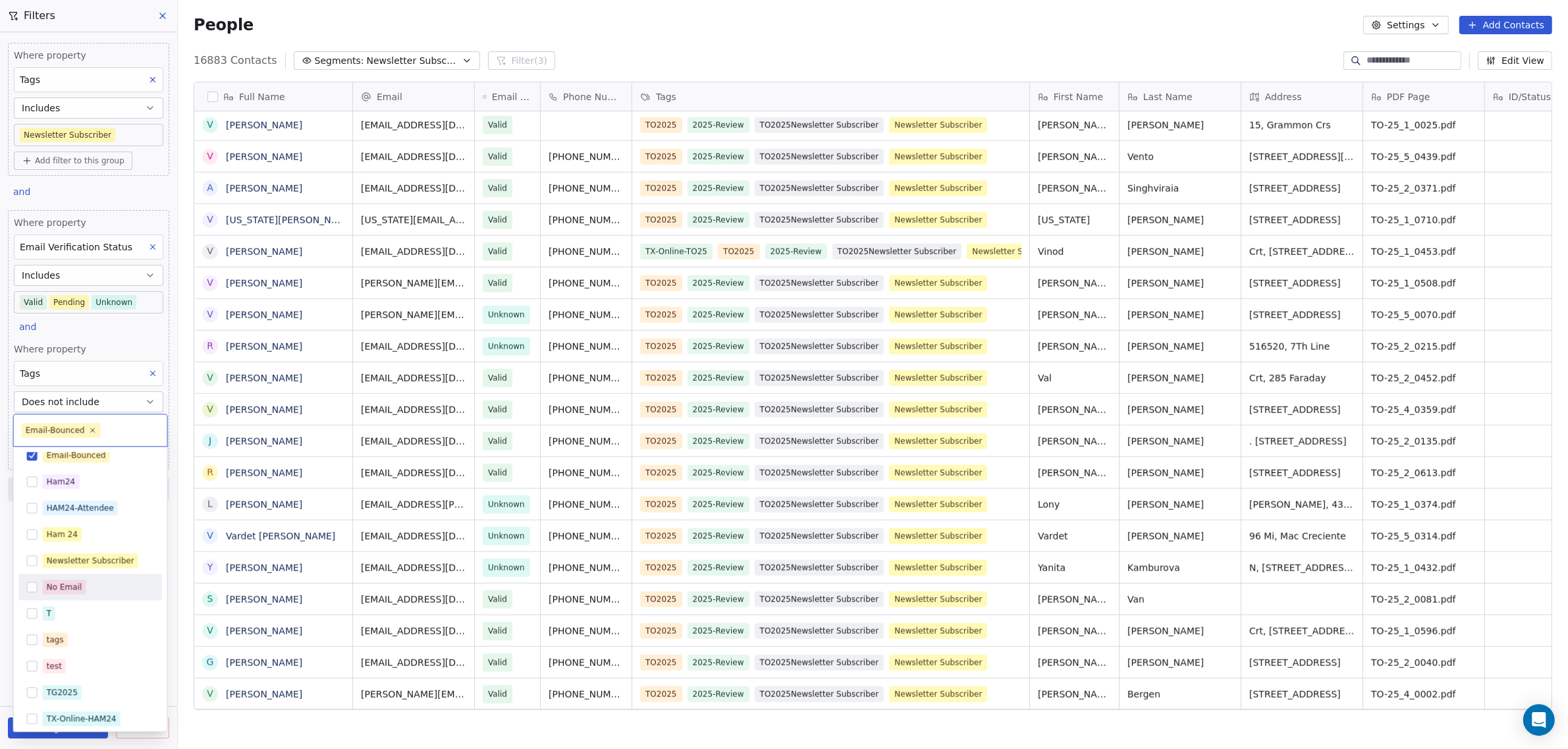
click at [30, 590] on button "Suggestions" at bounding box center [31, 587] width 10 height 10
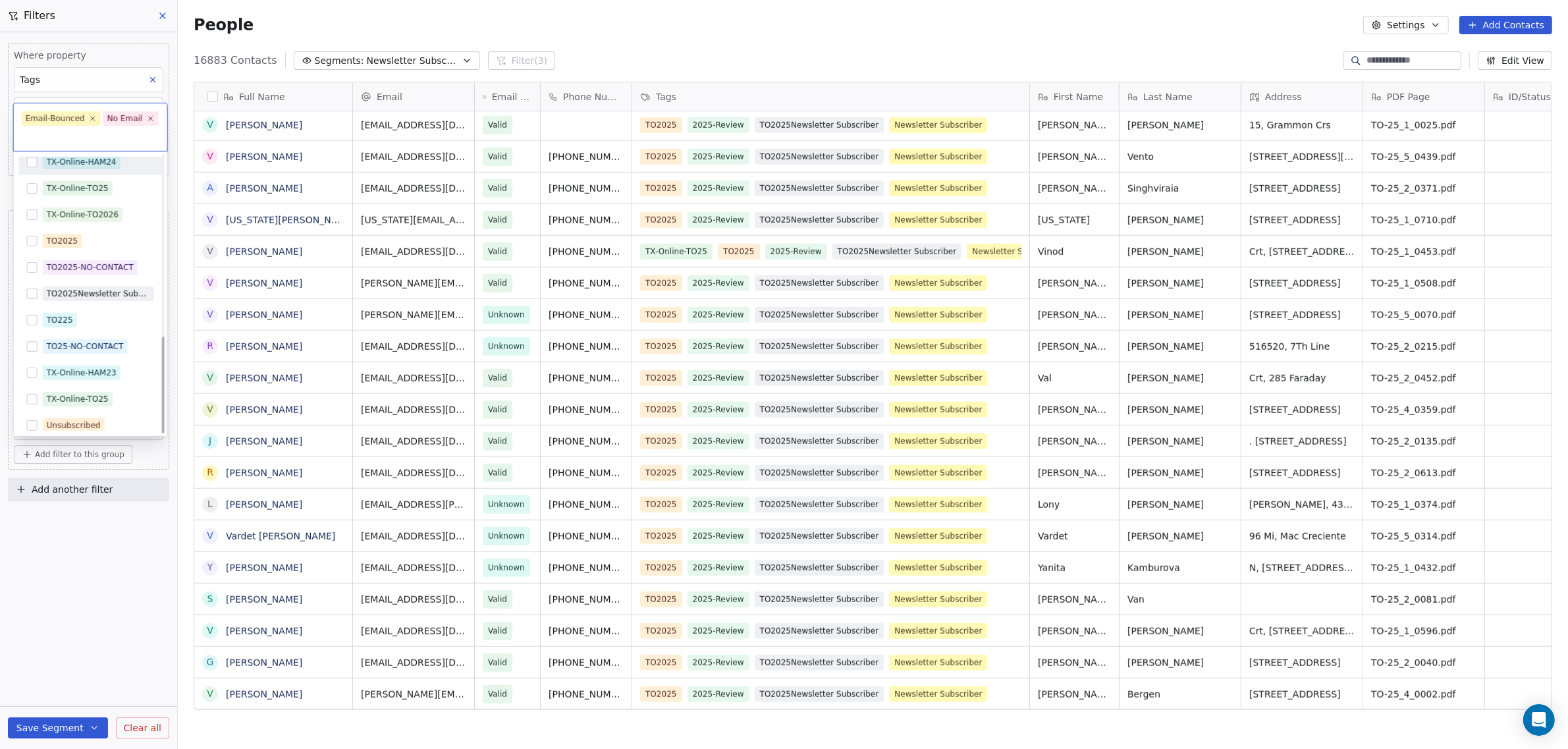
scroll to position [516, 0]
click at [34, 419] on button "Suggestions" at bounding box center [31, 418] width 10 height 10
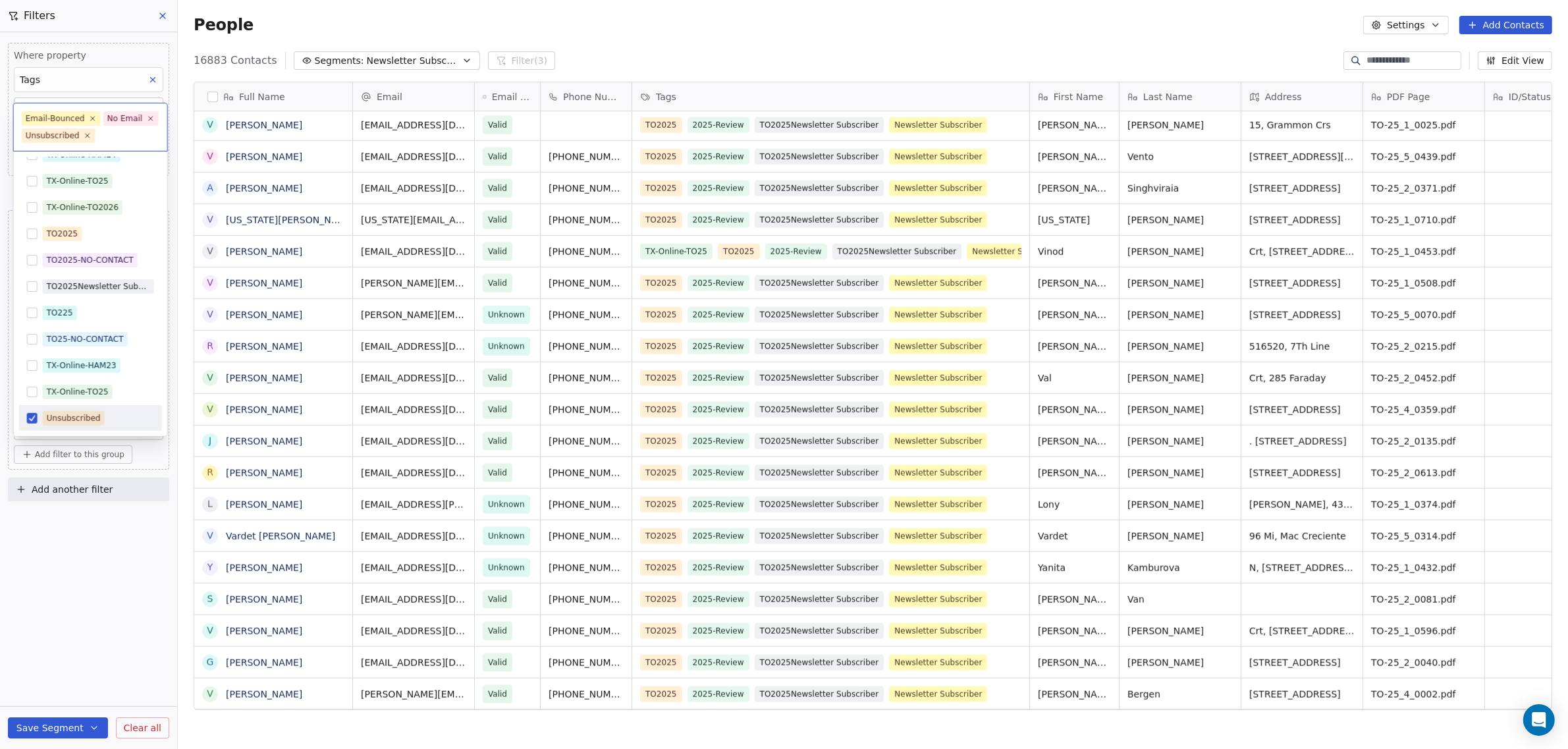
click at [34, 419] on button "Suggestions" at bounding box center [31, 418] width 10 height 10
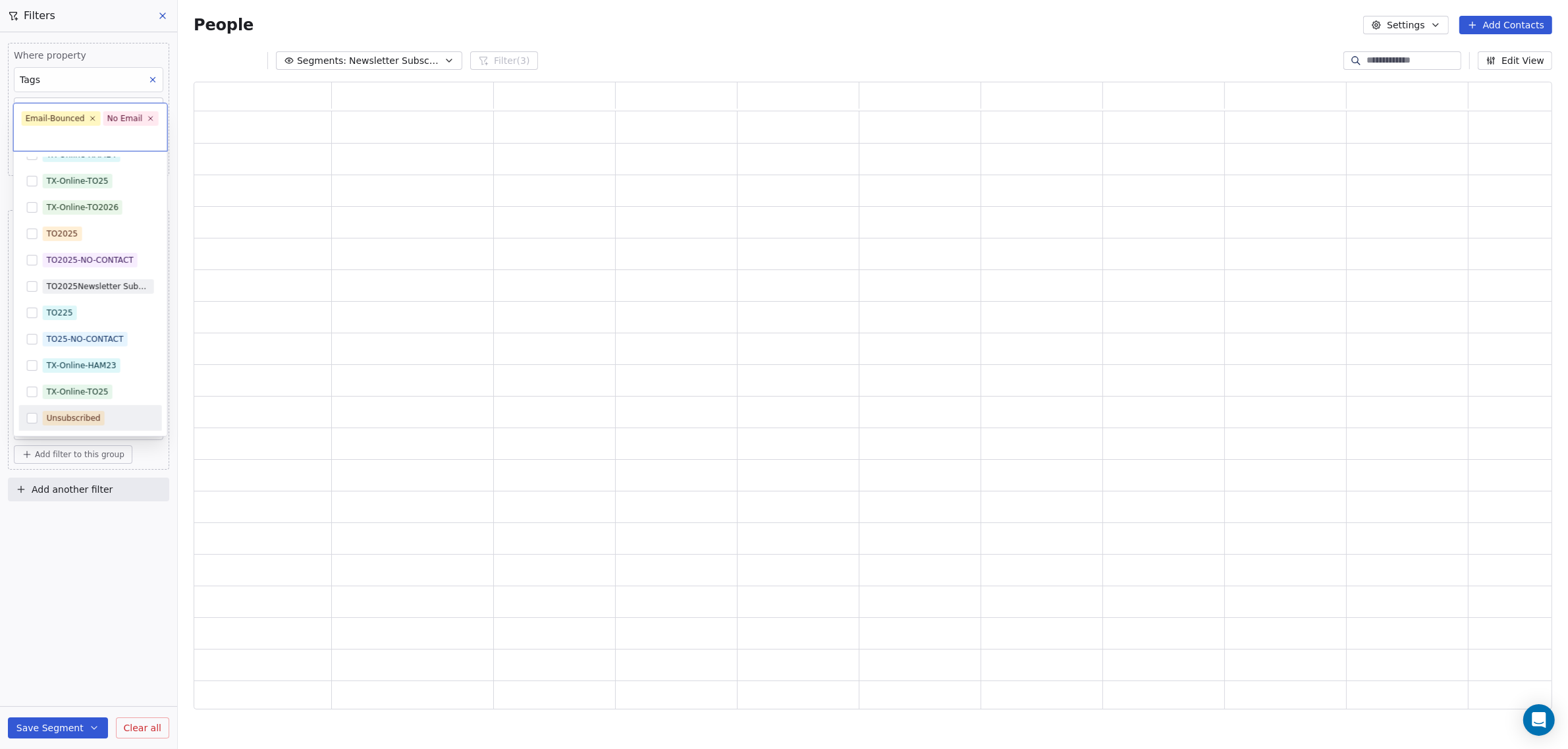
click at [59, 561] on html "[DOMAIN_NAME] Contacts People Marketing Workflows Campaigns Sales Pipelines Seq…" at bounding box center [784, 374] width 1568 height 749
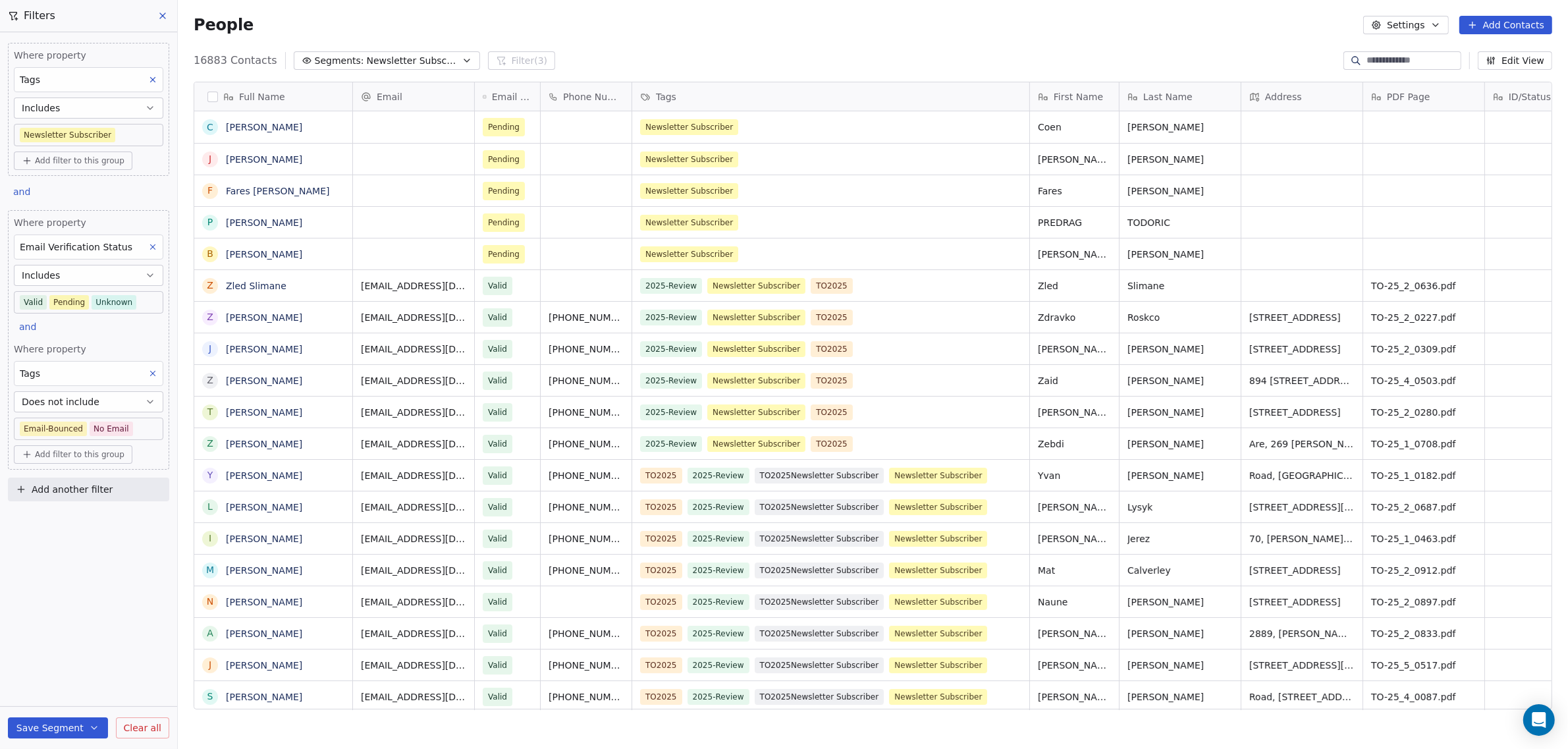
scroll to position [647, 1378]
click at [60, 725] on button "Save Segment" at bounding box center [57, 728] width 100 height 21
click at [73, 699] on span "Update existing segment" at bounding box center [95, 695] width 116 height 13
click at [367, 54] on span "Newsletter Subscribers" at bounding box center [412, 61] width 92 height 14
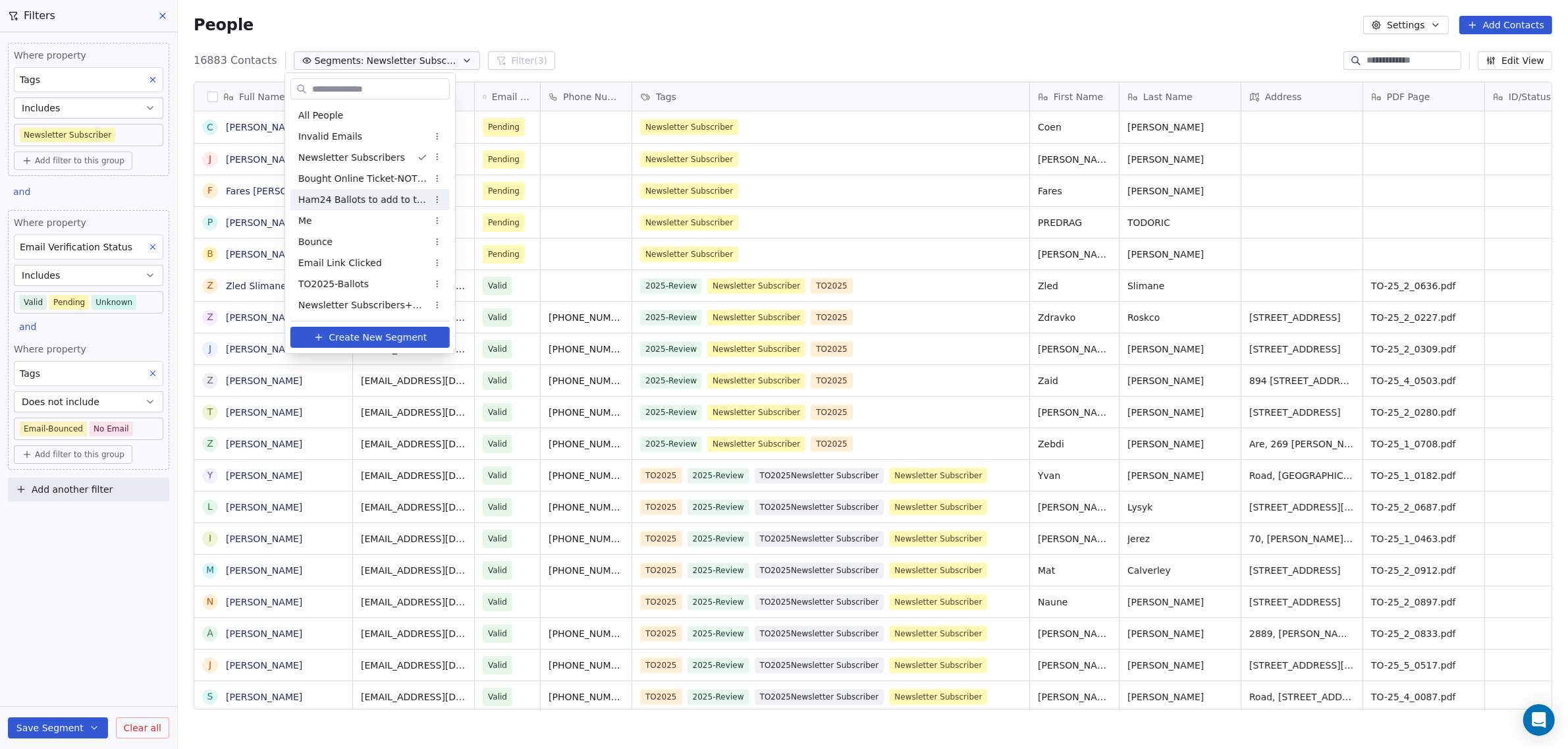
click at [349, 200] on span "Ham24 Ballots to add to the Newsletter - Verify emails" at bounding box center [363, 200] width 129 height 14
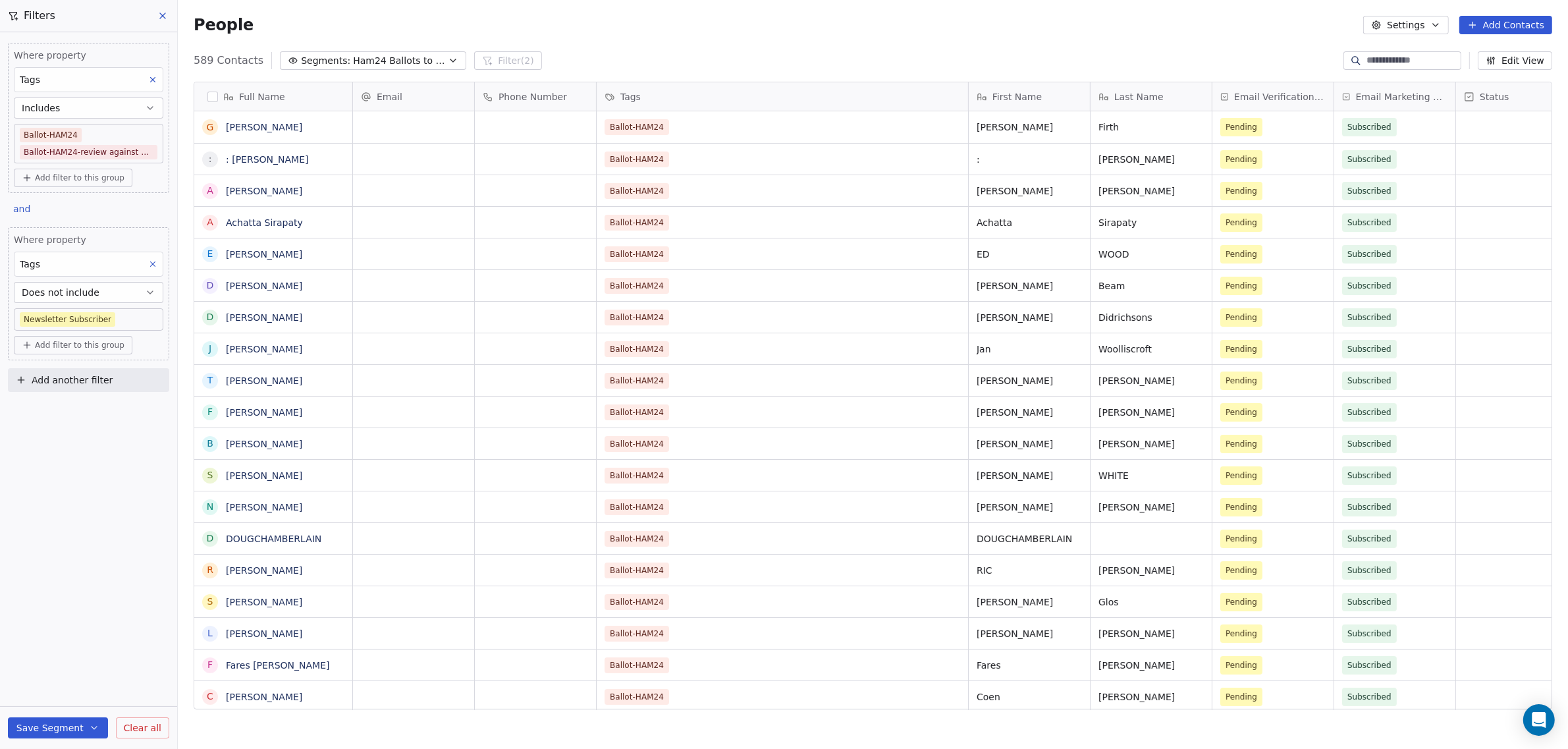
click at [125, 151] on body "[DOMAIN_NAME] Contacts People Marketing Workflows Campaigns Sales Pipelines Seq…" at bounding box center [784, 374] width 1568 height 749
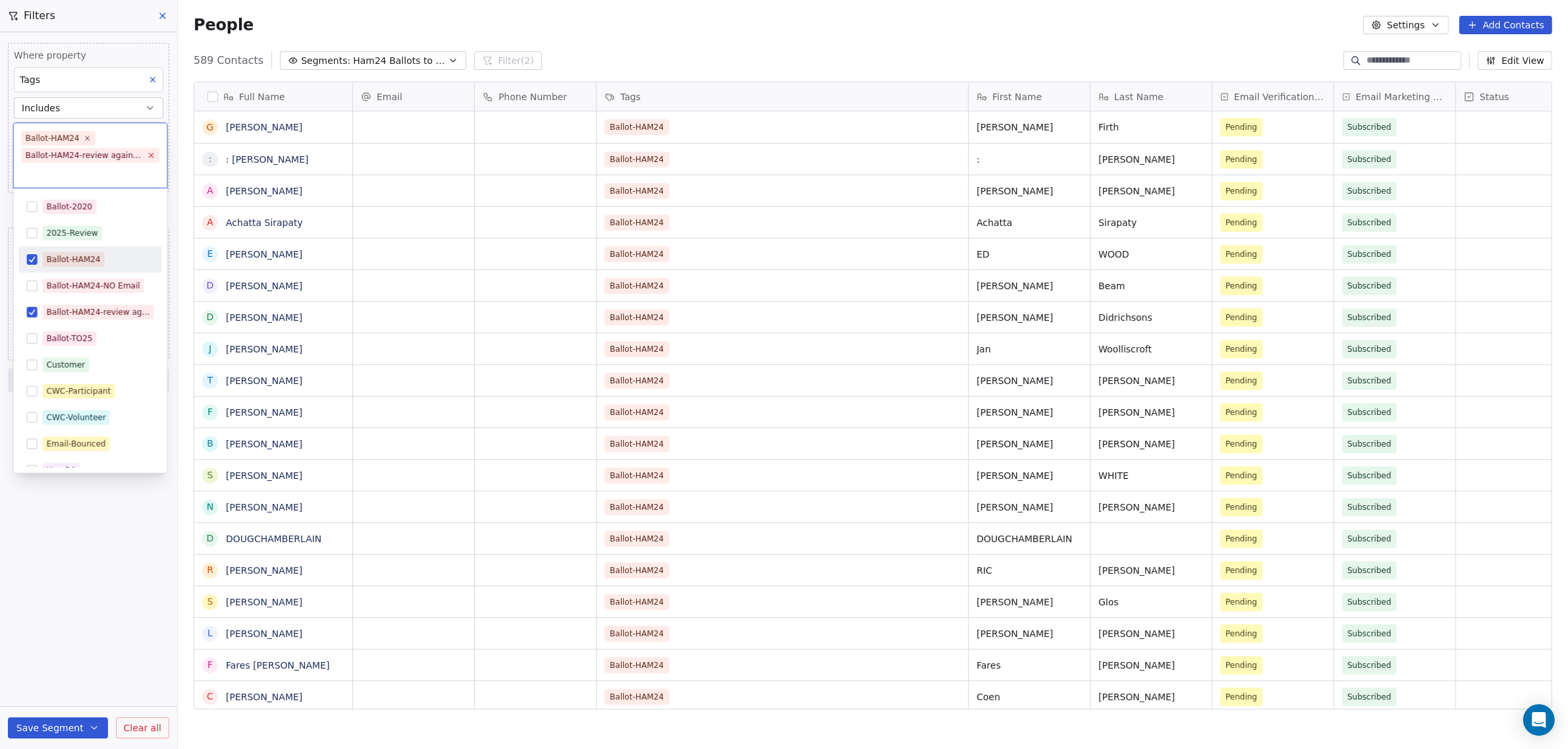
click at [151, 152] on icon at bounding box center [151, 155] width 9 height 9
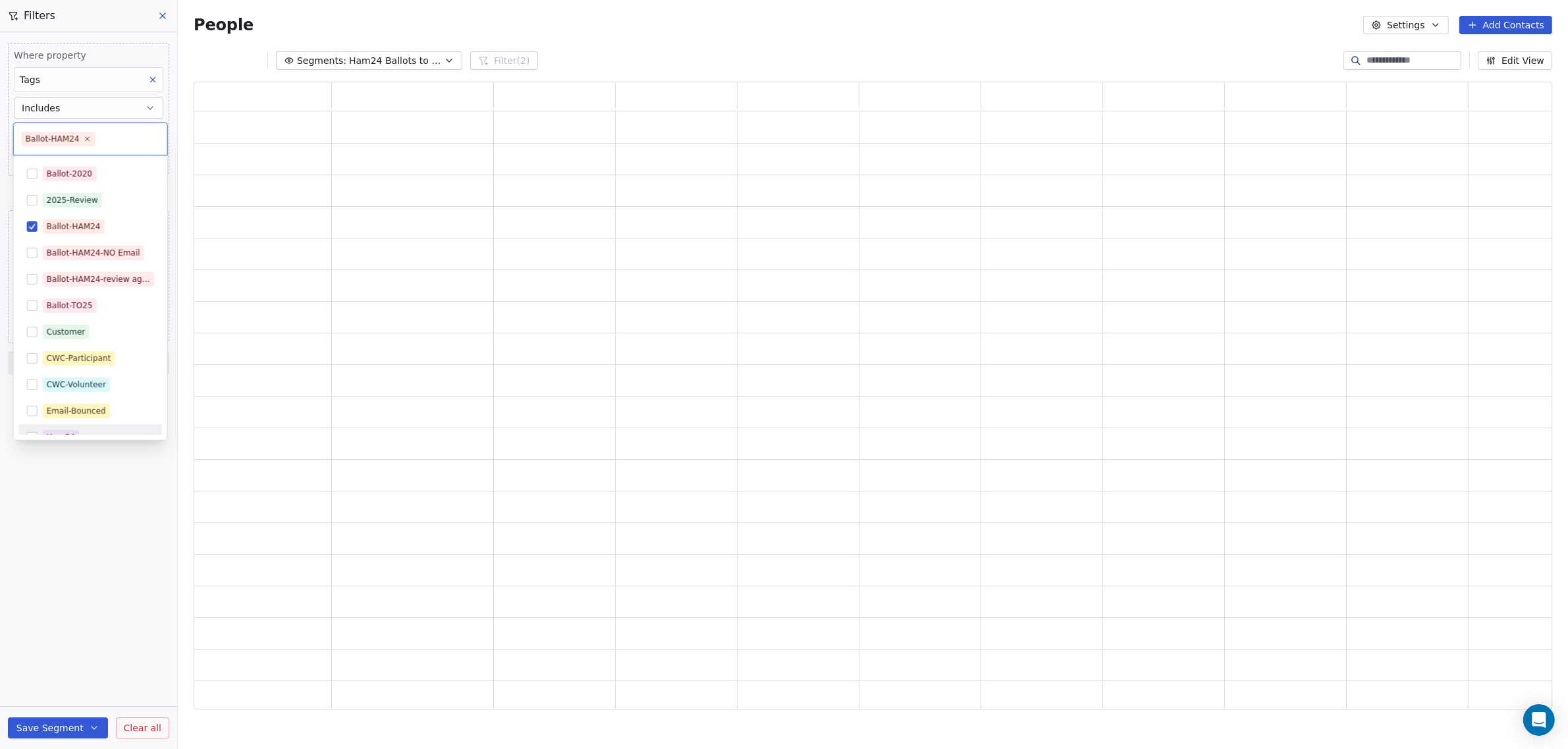
click at [66, 510] on html "[DOMAIN_NAME] Contacts People Marketing Workflows Campaigns Sales Pipelines Seq…" at bounding box center [784, 374] width 1568 height 749
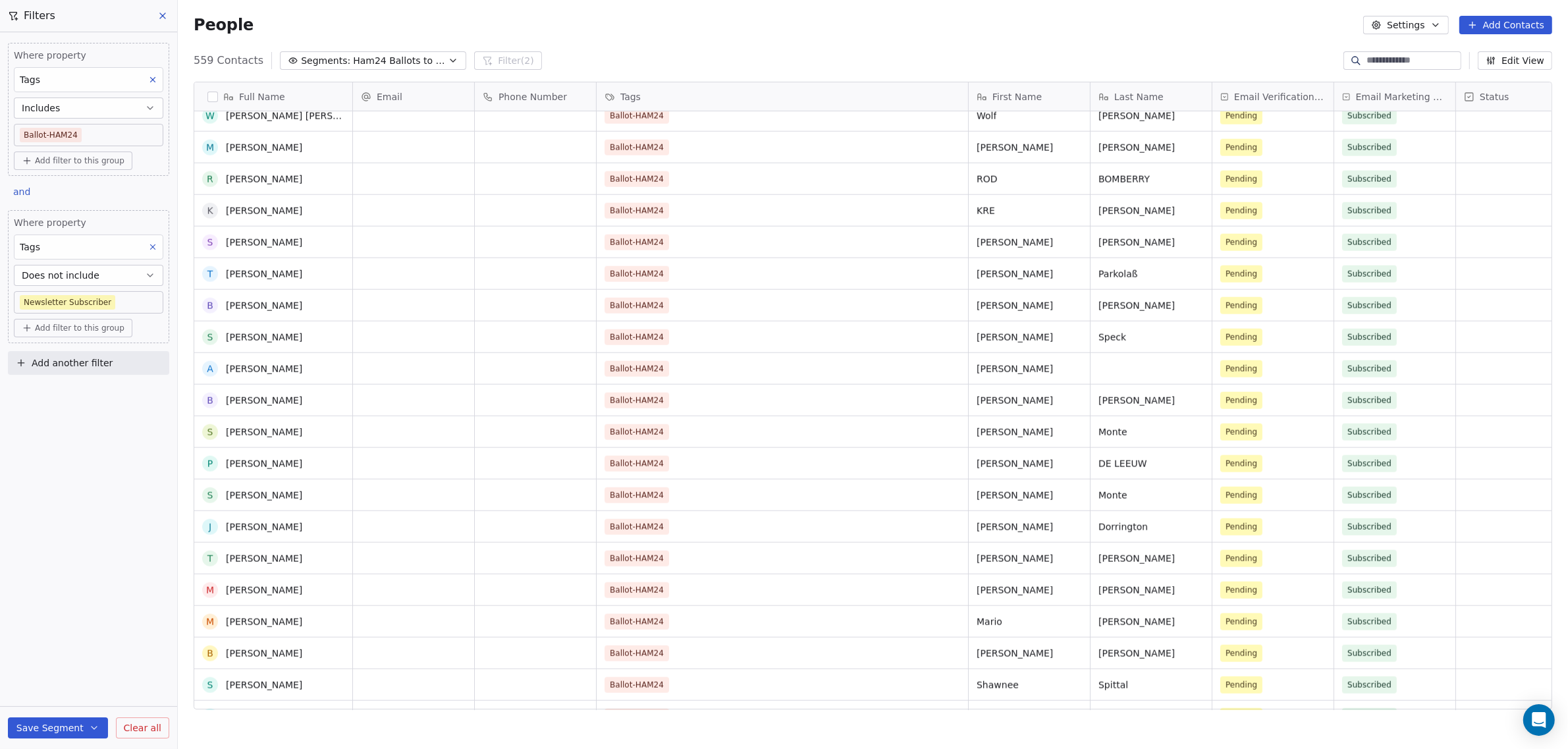
scroll to position [2223, 0]
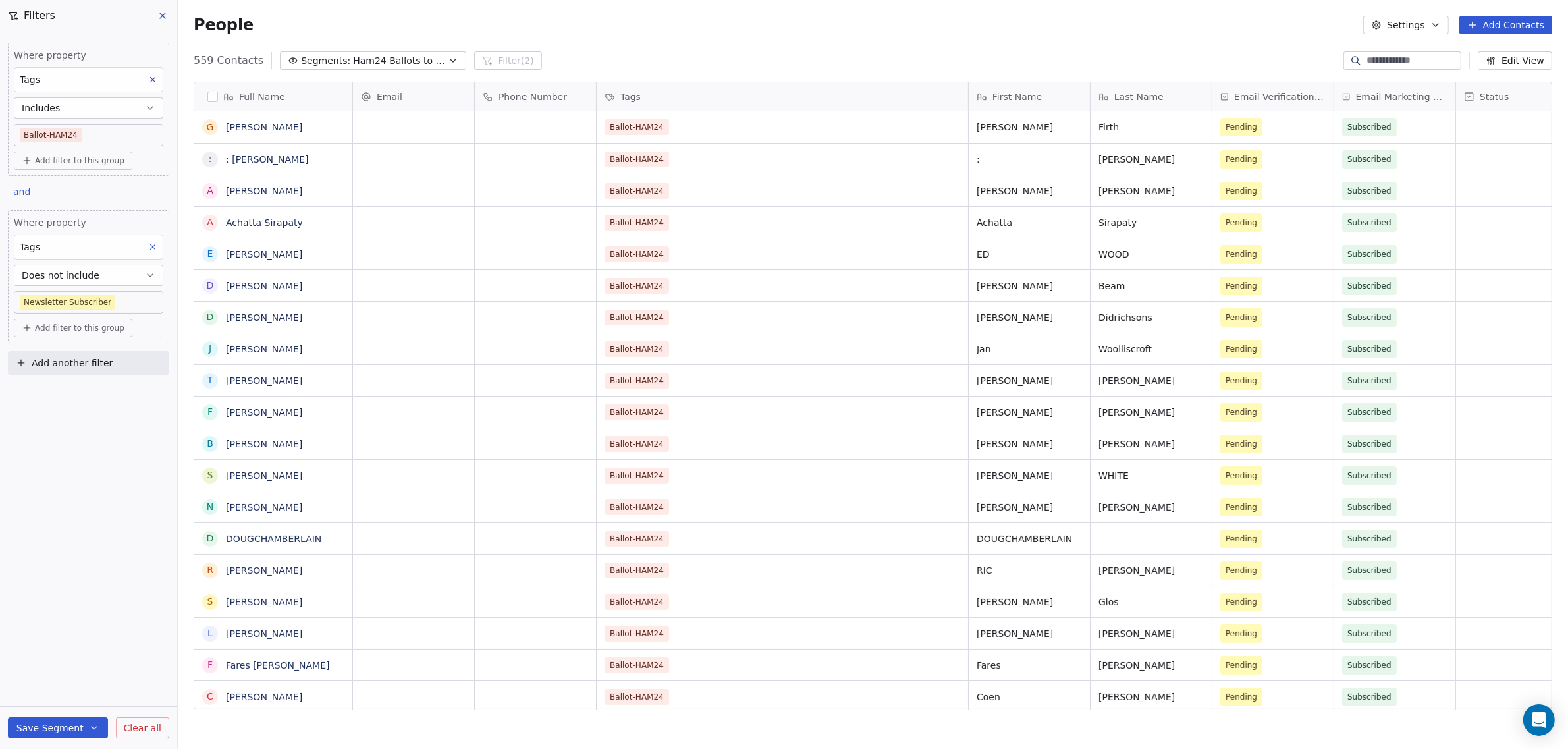
click at [62, 357] on span "Add another filter" at bounding box center [72, 364] width 81 height 14
click at [63, 397] on div "Contact properties" at bounding box center [89, 391] width 150 height 21
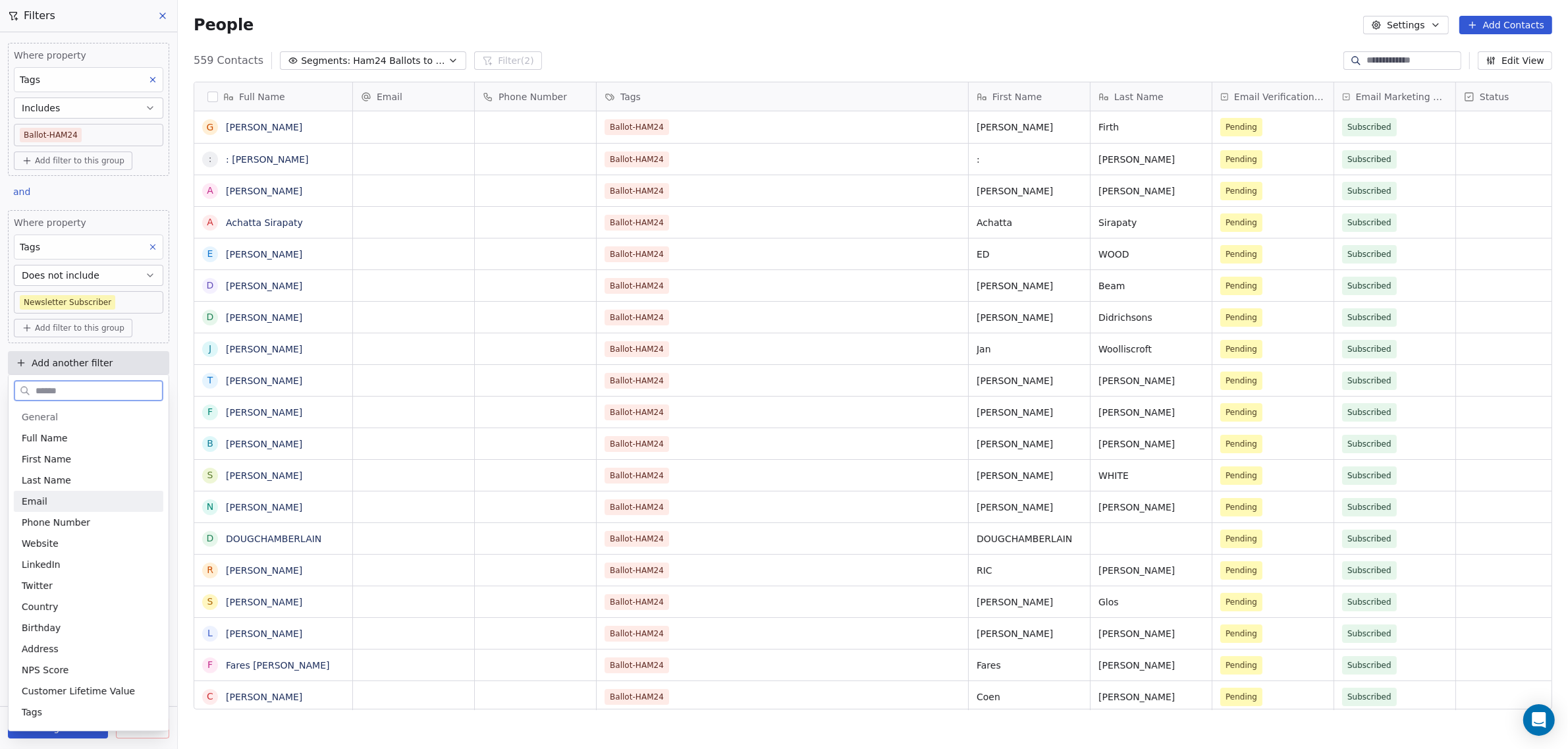
click at [41, 502] on span "Email" at bounding box center [35, 501] width 26 height 13
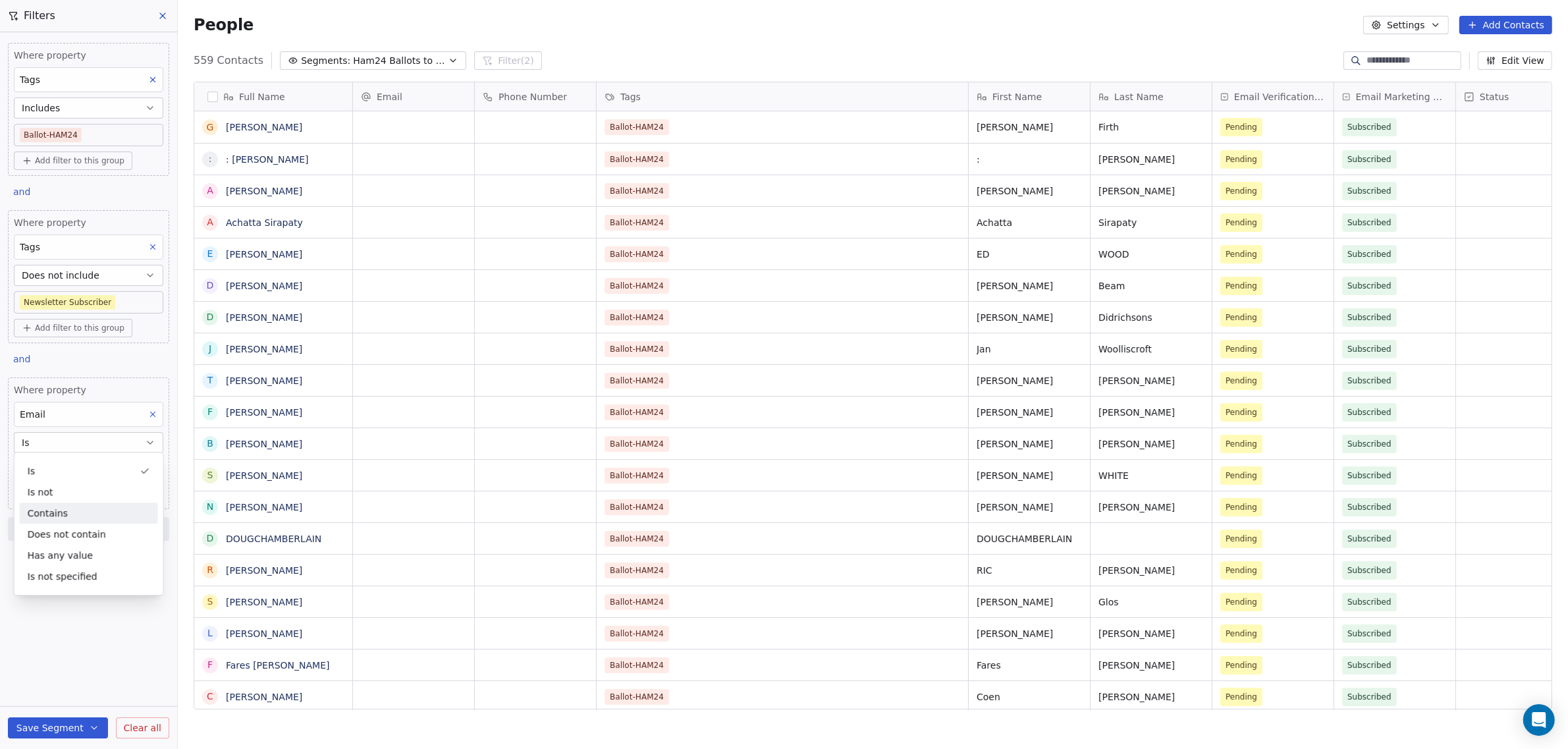
click at [55, 510] on div "Contains" at bounding box center [89, 513] width 139 height 21
click at [57, 358] on span "Add another filter" at bounding box center [72, 364] width 81 height 14
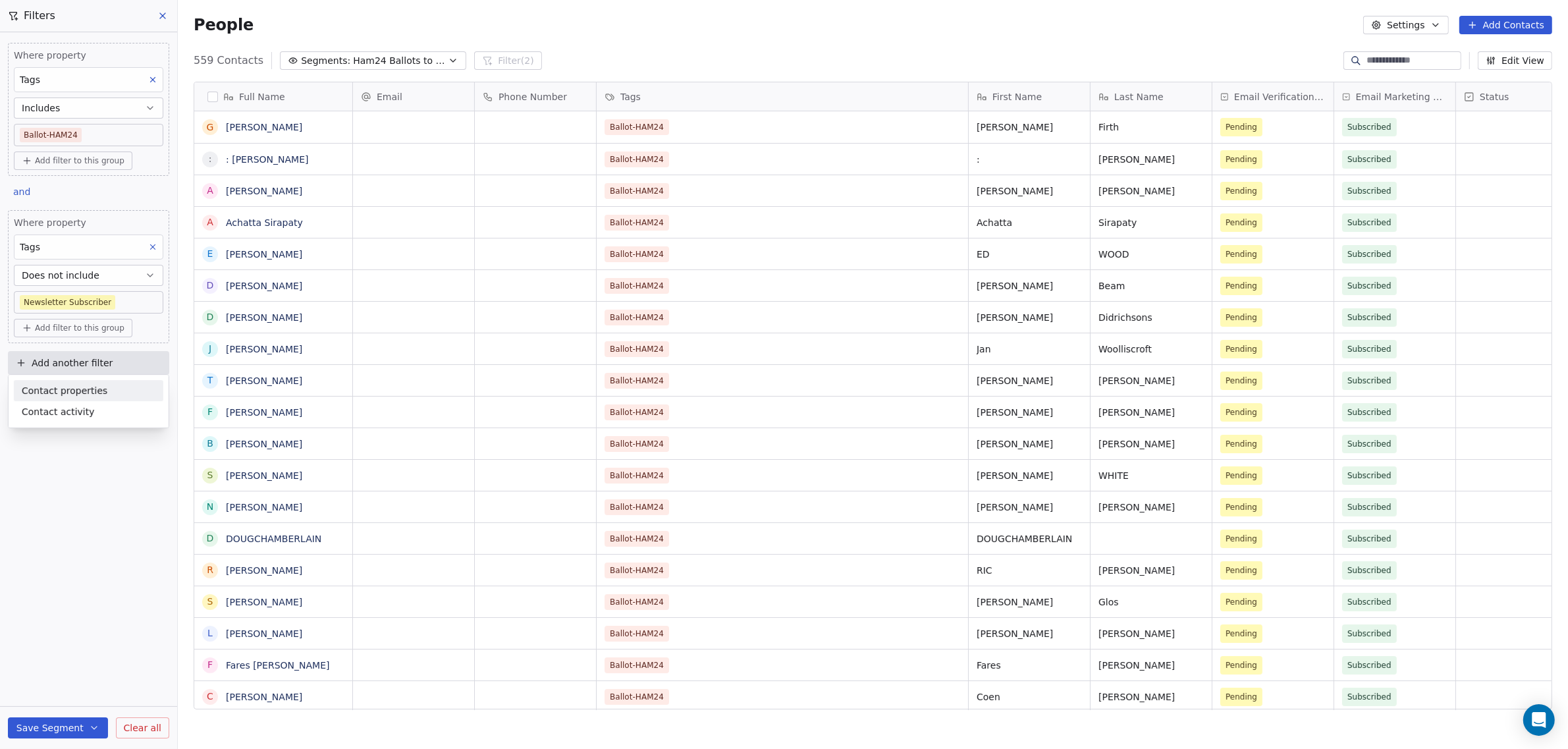
click at [55, 393] on span "Contact properties" at bounding box center [65, 391] width 86 height 14
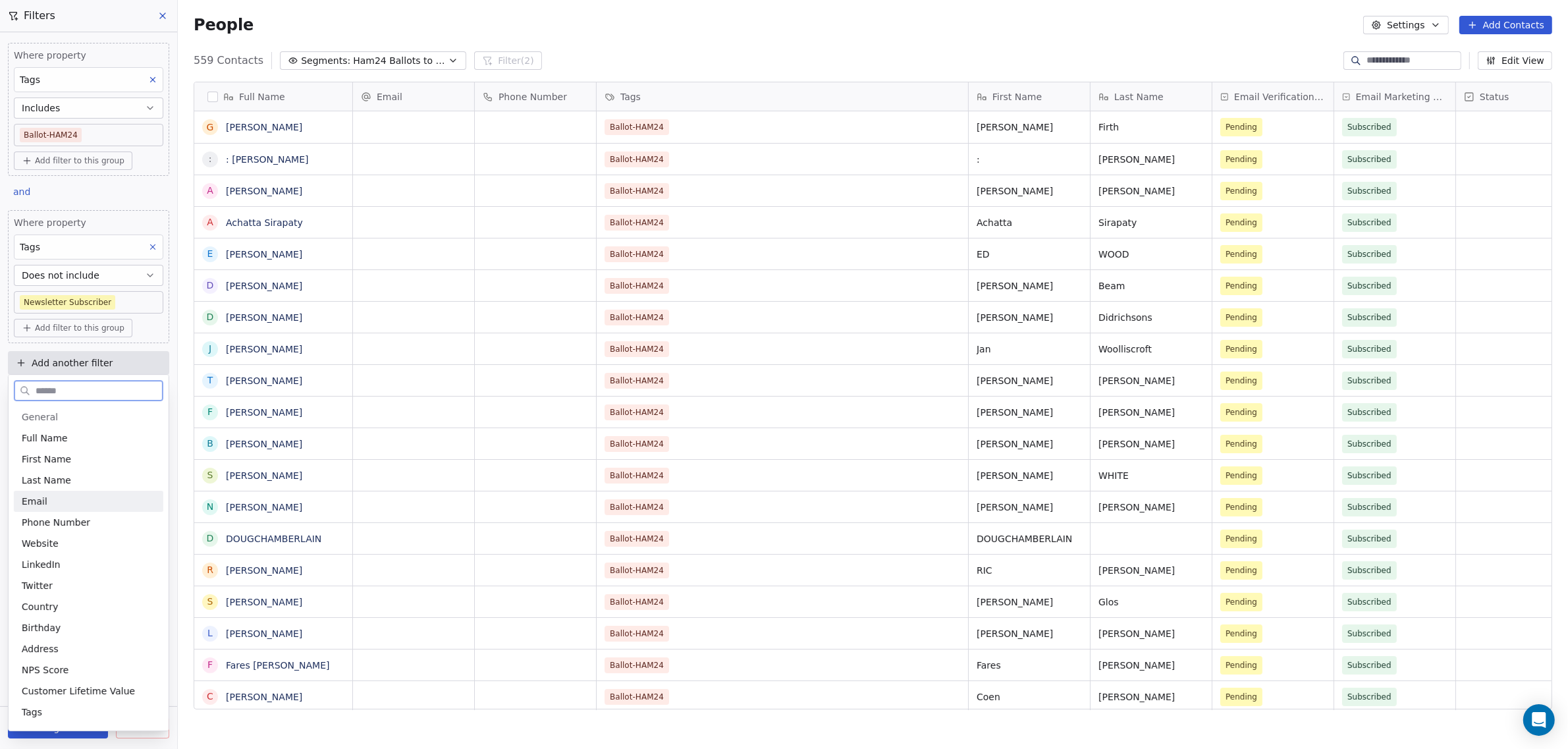
click at [58, 496] on div "Email" at bounding box center [89, 501] width 134 height 13
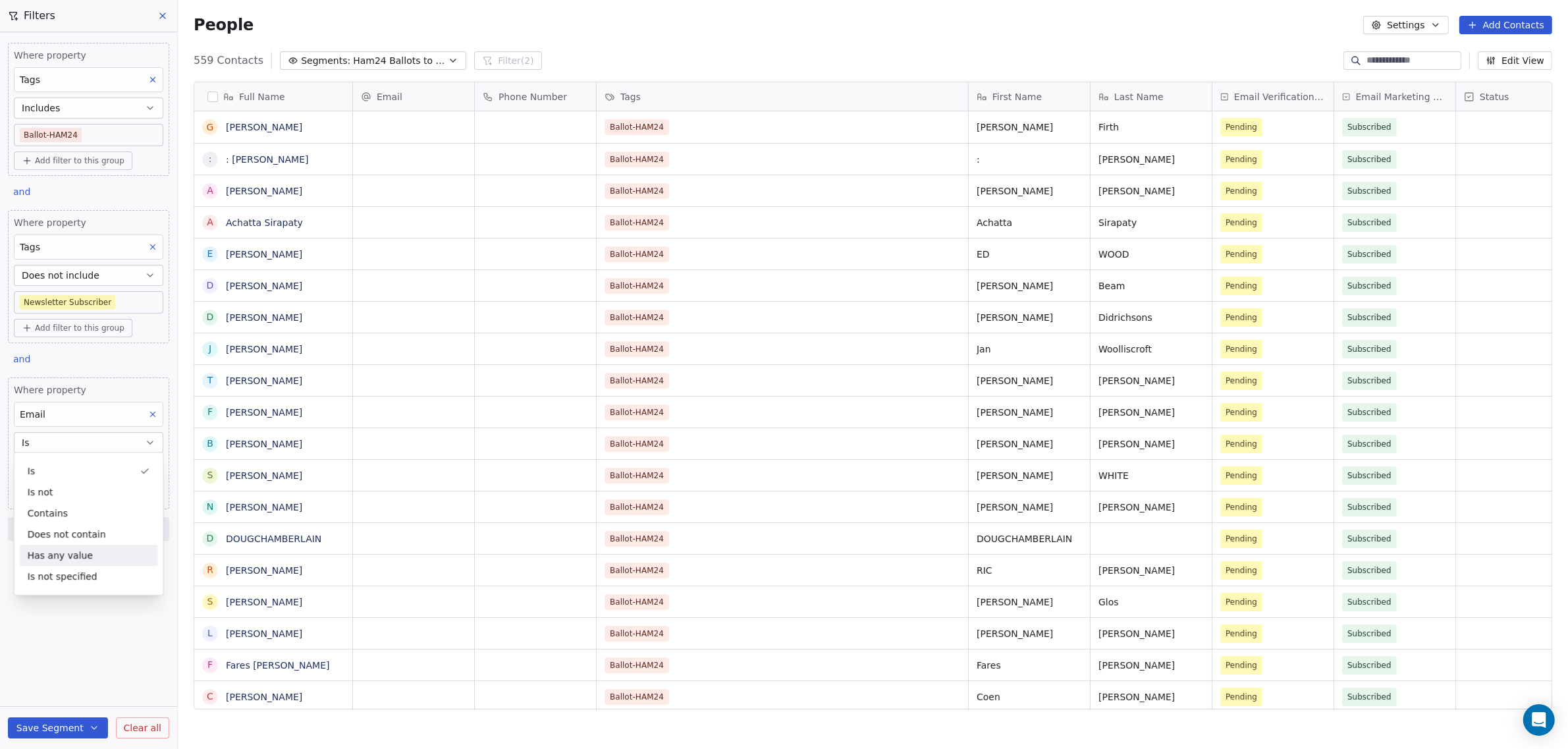
click at [80, 554] on div "Has any value" at bounding box center [89, 555] width 139 height 21
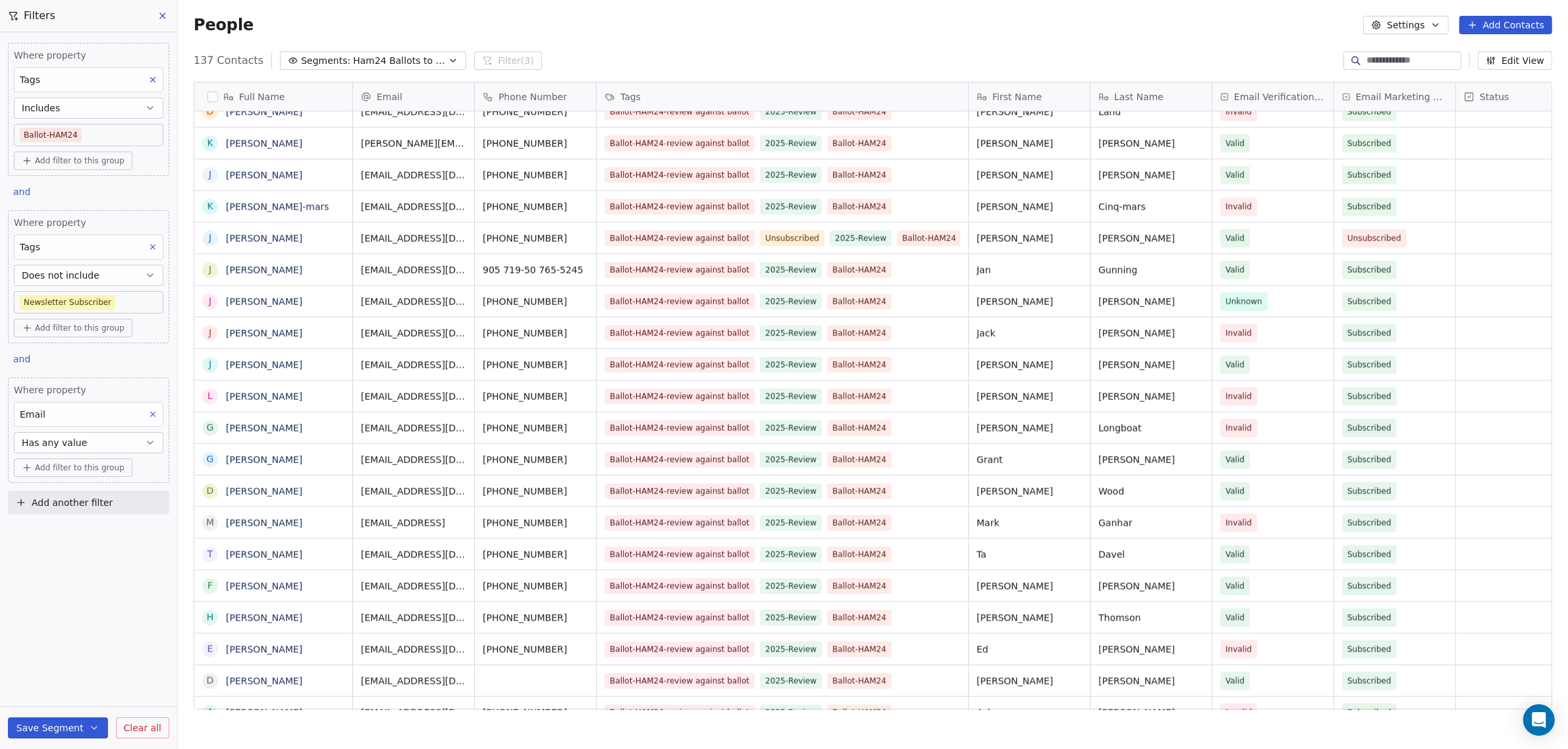
click at [62, 731] on button "Save Segment" at bounding box center [57, 728] width 100 height 21
click at [62, 692] on span "Update existing segment" at bounding box center [95, 695] width 116 height 13
click at [1417, 95] on span "Email Marketing Consent" at bounding box center [1401, 97] width 91 height 13
click at [1417, 95] on html "[DOMAIN_NAME] Contacts People Marketing Workflows Campaigns Sales Pipelines Seq…" at bounding box center [784, 374] width 1568 height 749
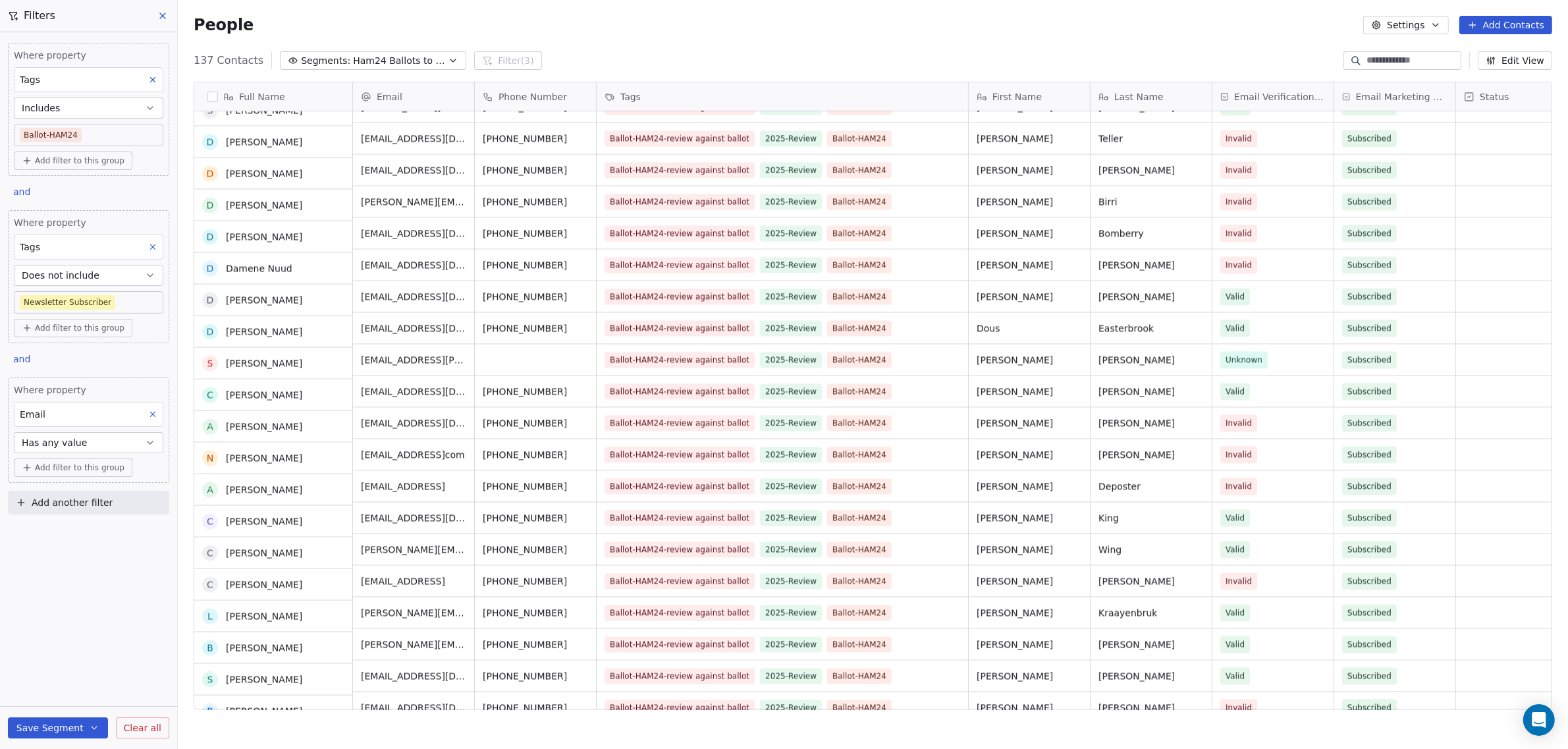
scroll to position [3294, 0]
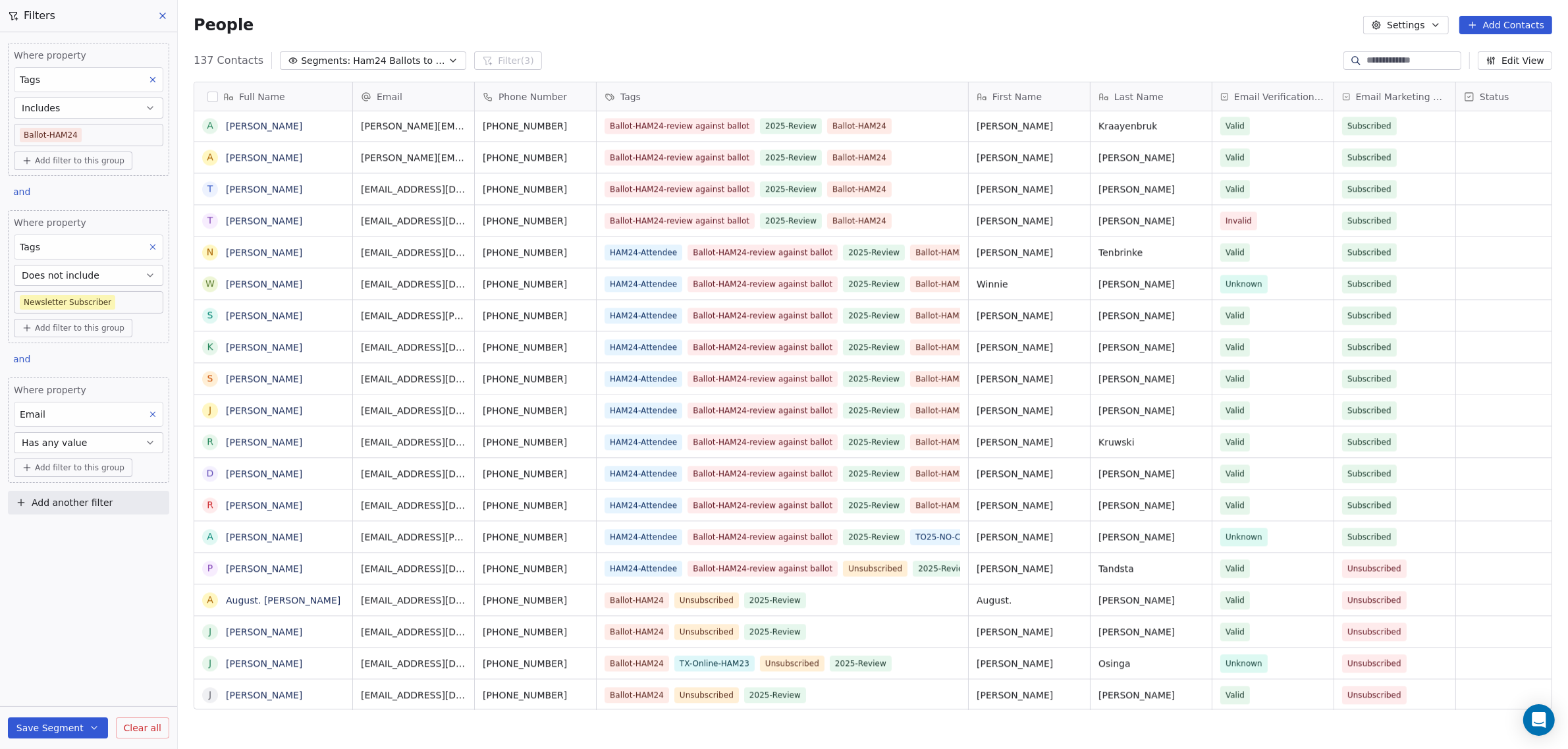
click at [155, 16] on button at bounding box center [163, 15] width 20 height 18
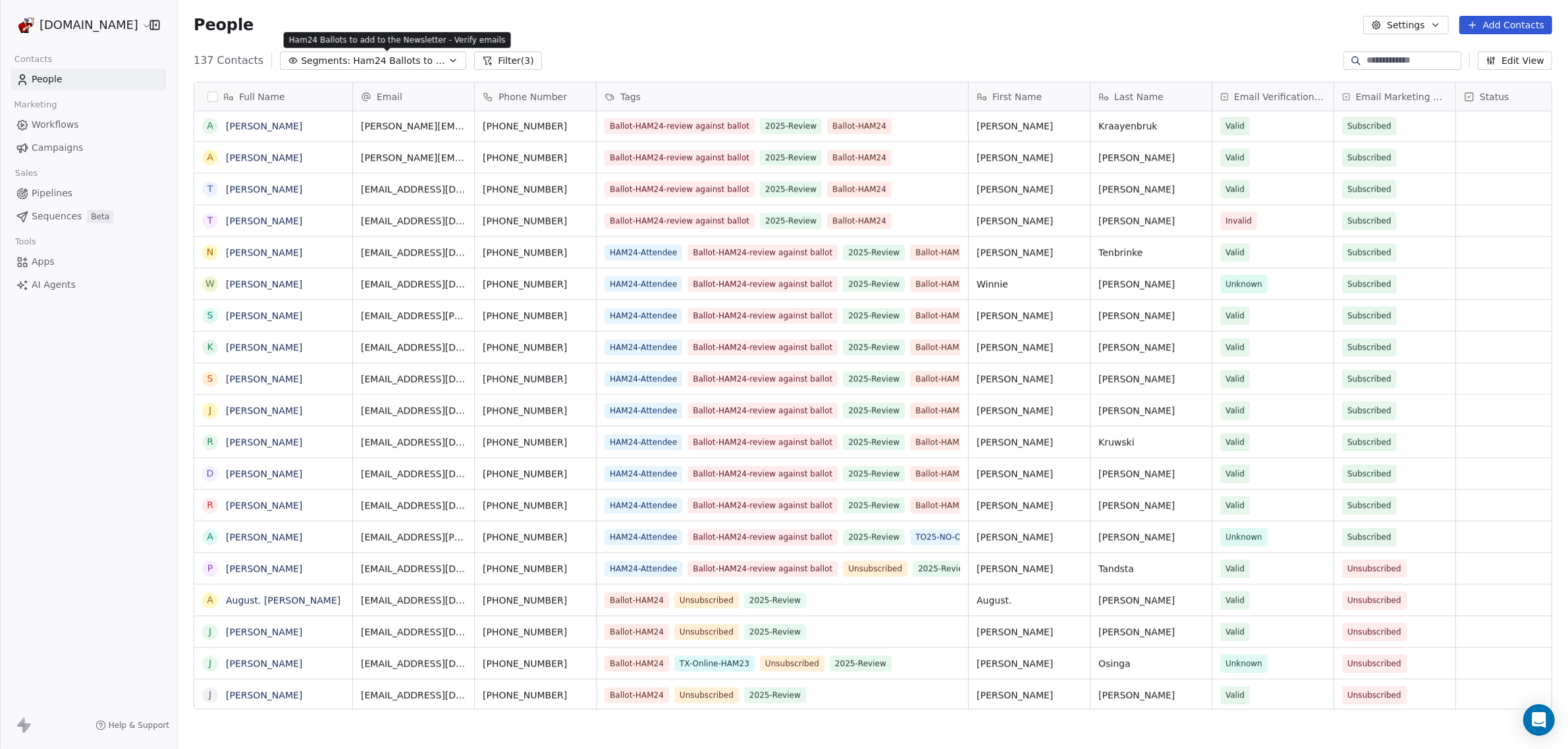
click at [353, 66] on span "Ham24 Ballots to add to the Newsletter - Verify emails" at bounding box center [398, 61] width 92 height 14
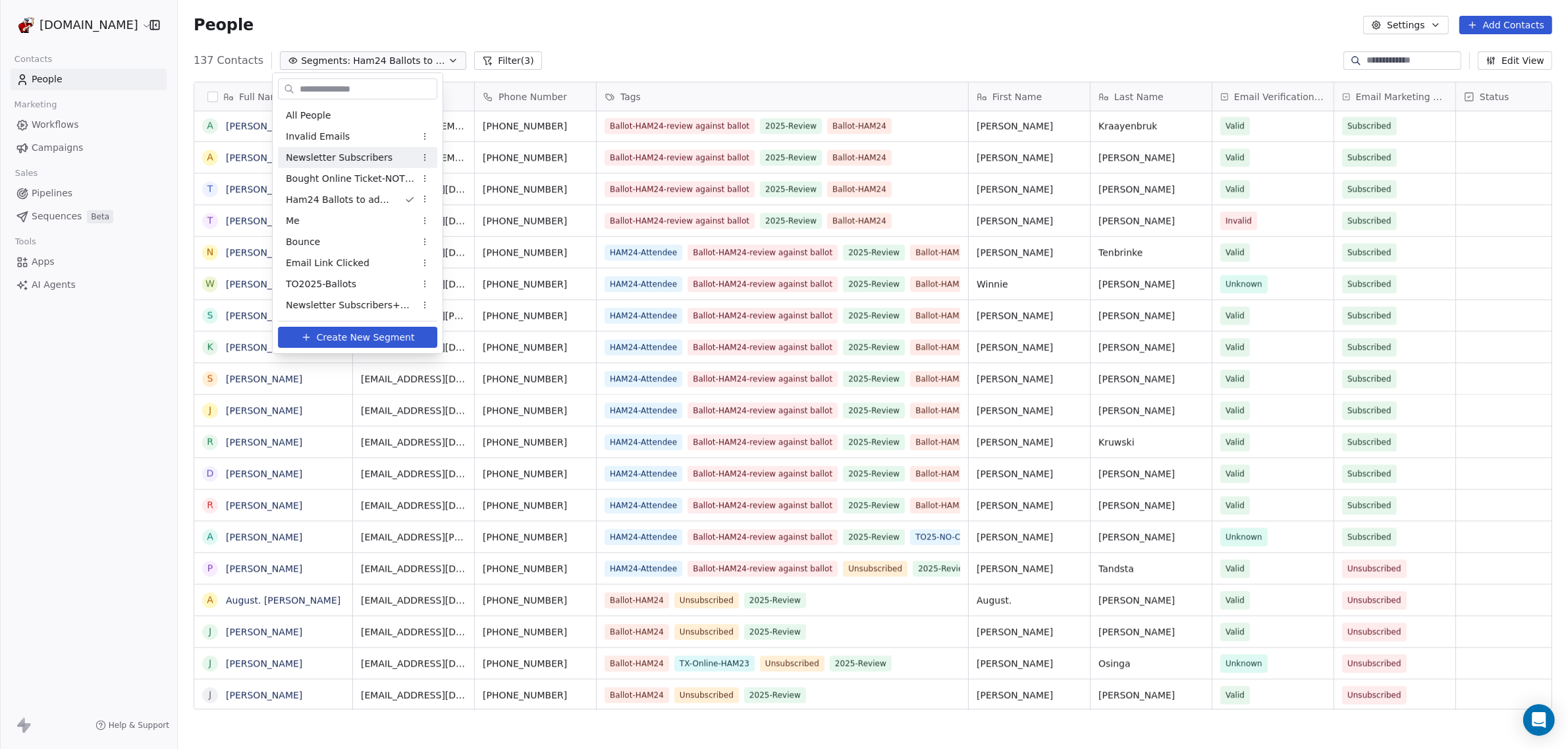
click at [331, 151] on span "Newsletter Subscribers" at bounding box center [339, 158] width 107 height 14
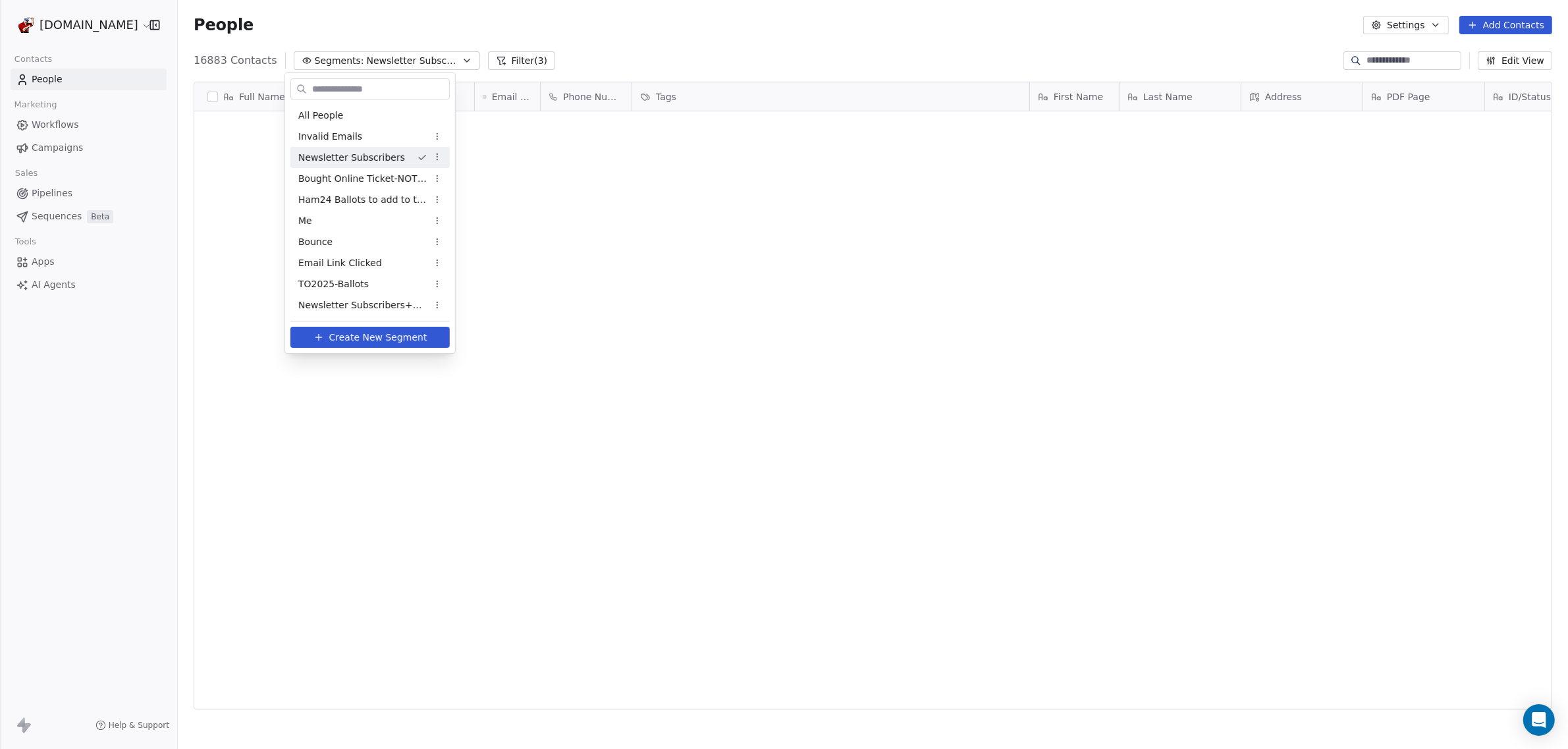
scroll to position [0, 0]
